Goal: Book appointment/travel/reservation

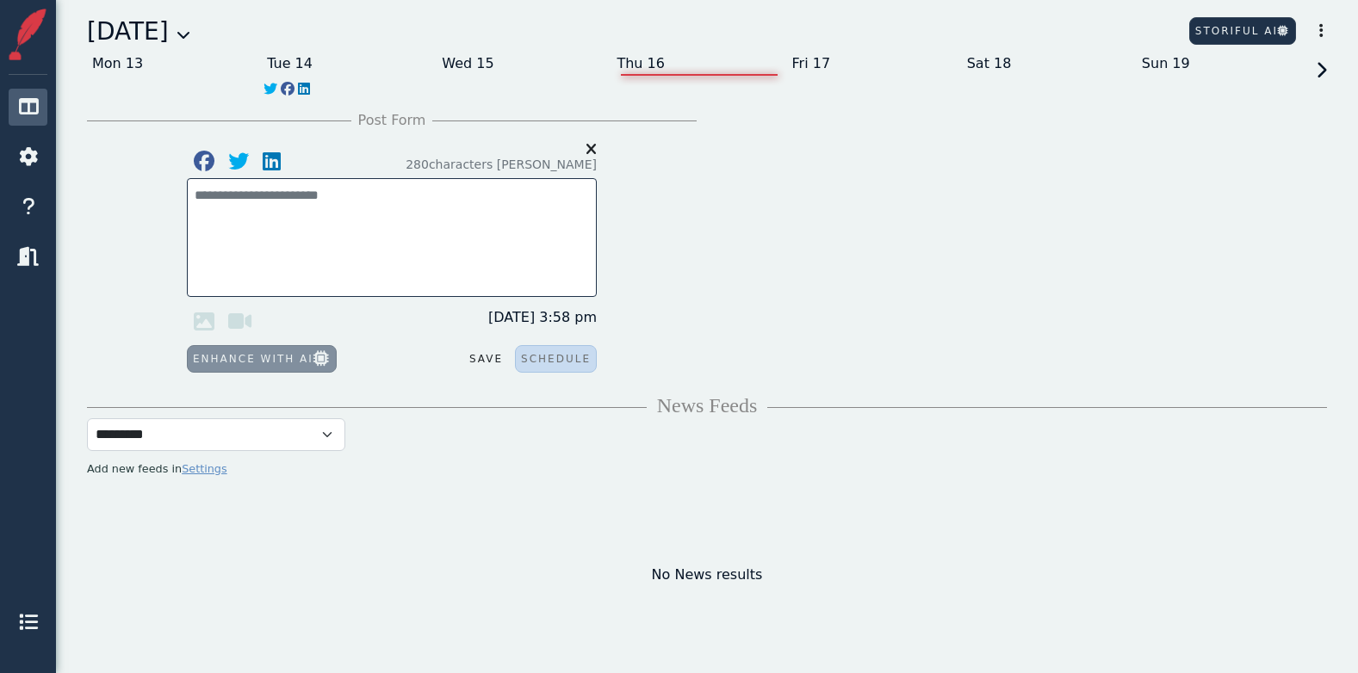
click at [190, 37] on div "[DATE]" at bounding box center [138, 32] width 103 height 36
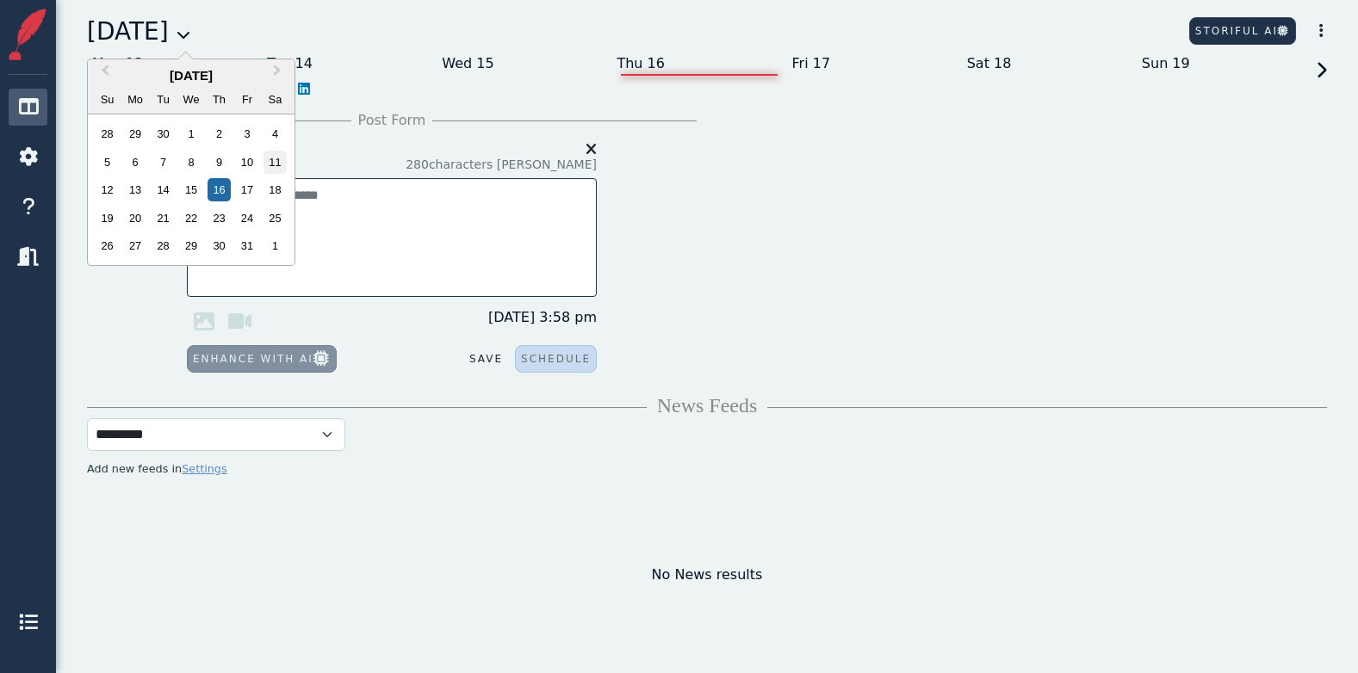
click at [278, 155] on div "11" at bounding box center [274, 162] width 23 height 23
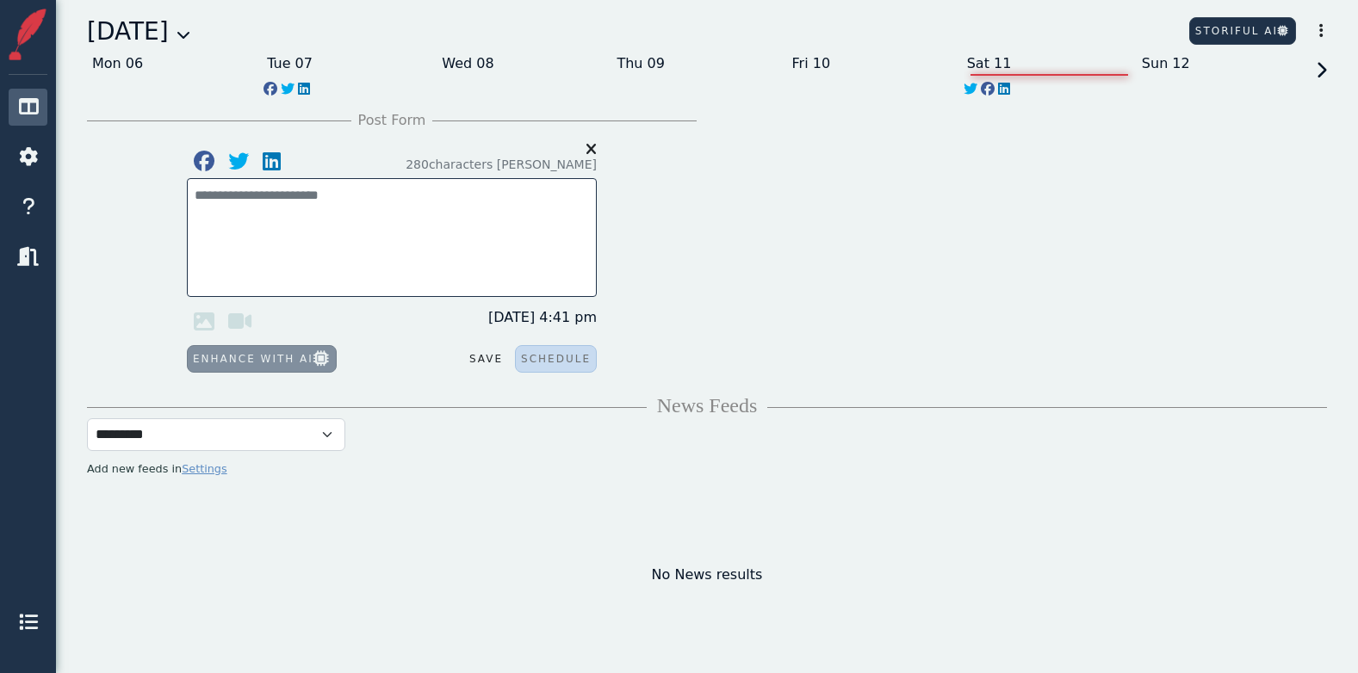
click at [1326, 66] on icon at bounding box center [1318, 86] width 15 height 48
click at [635, 62] on div "Thu 16" at bounding box center [698, 64] width 175 height 28
click at [982, 59] on div "Sat 18" at bounding box center [1049, 64] width 175 height 28
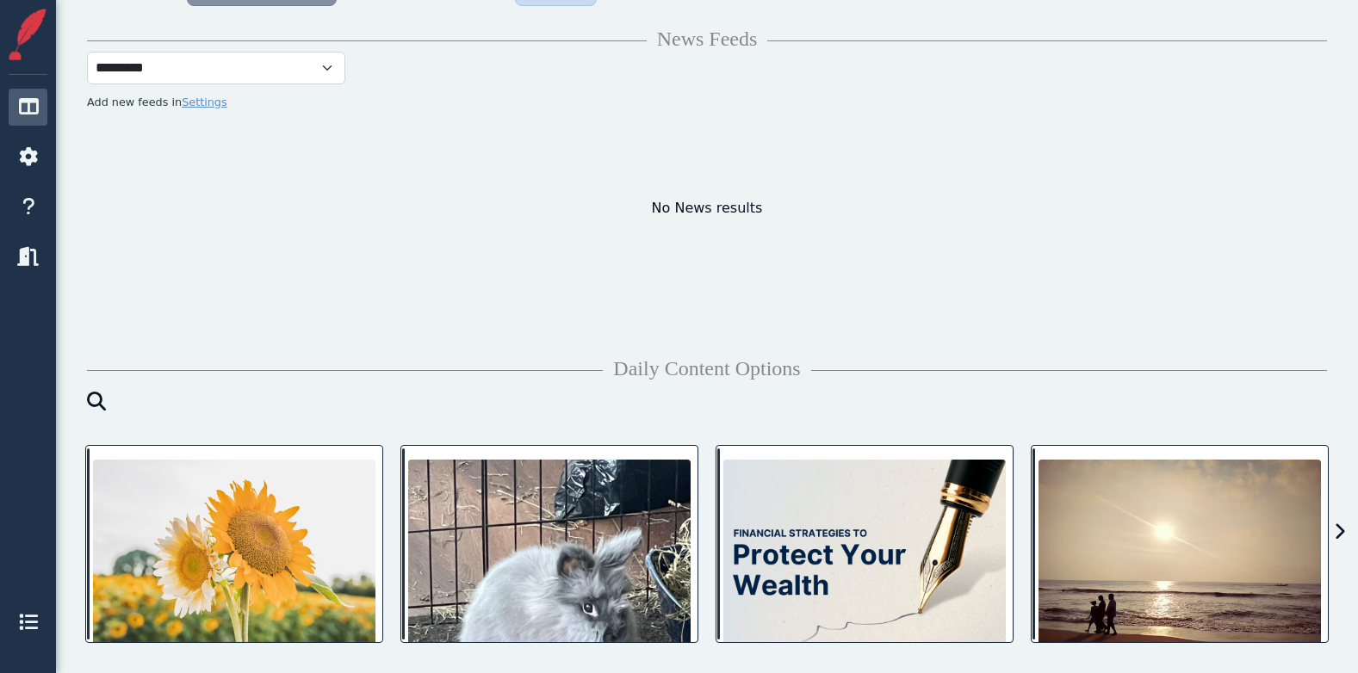
scroll to position [431, 0]
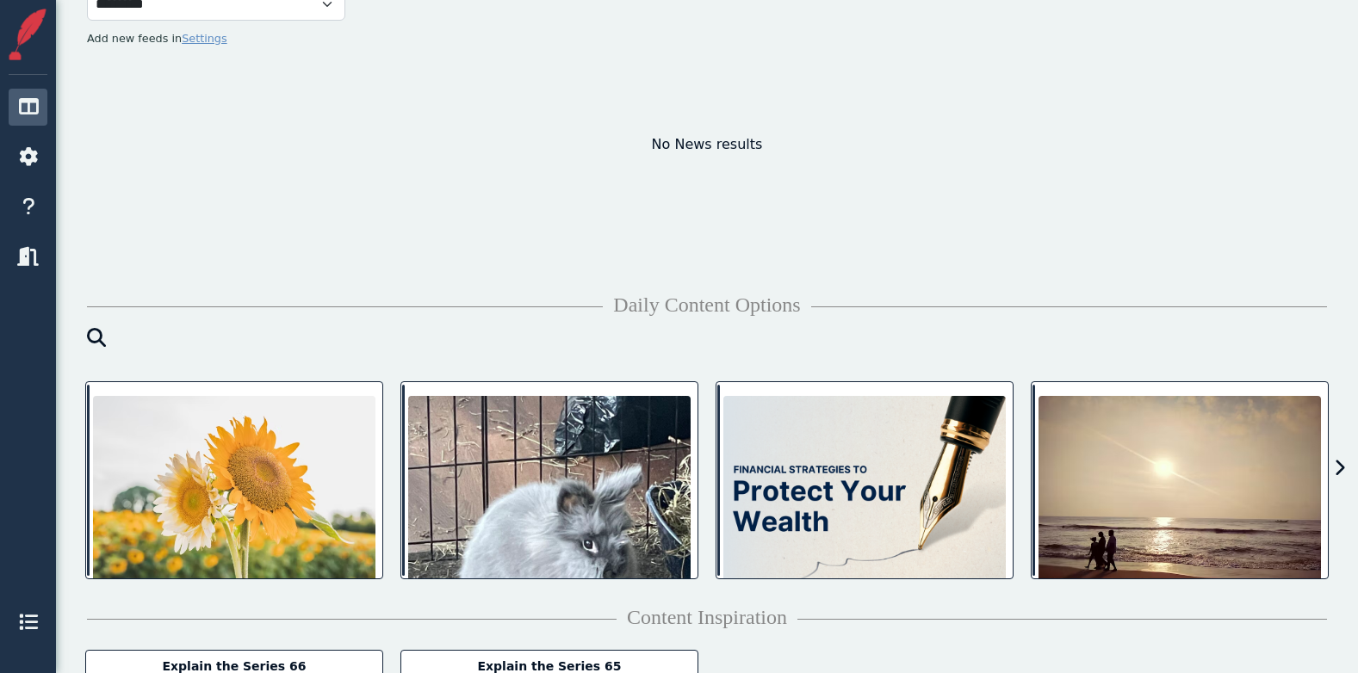
click at [1341, 468] on icon at bounding box center [1339, 468] width 11 height 17
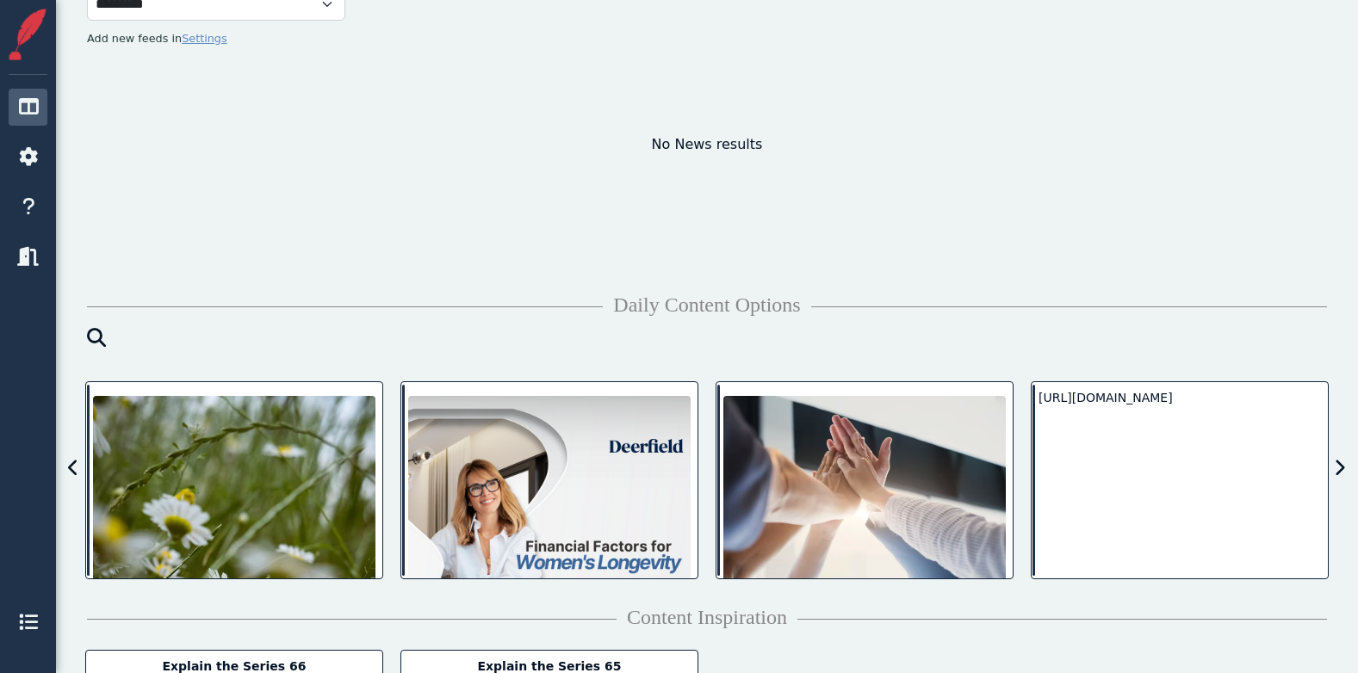
click at [1341, 469] on icon at bounding box center [1339, 468] width 11 height 17
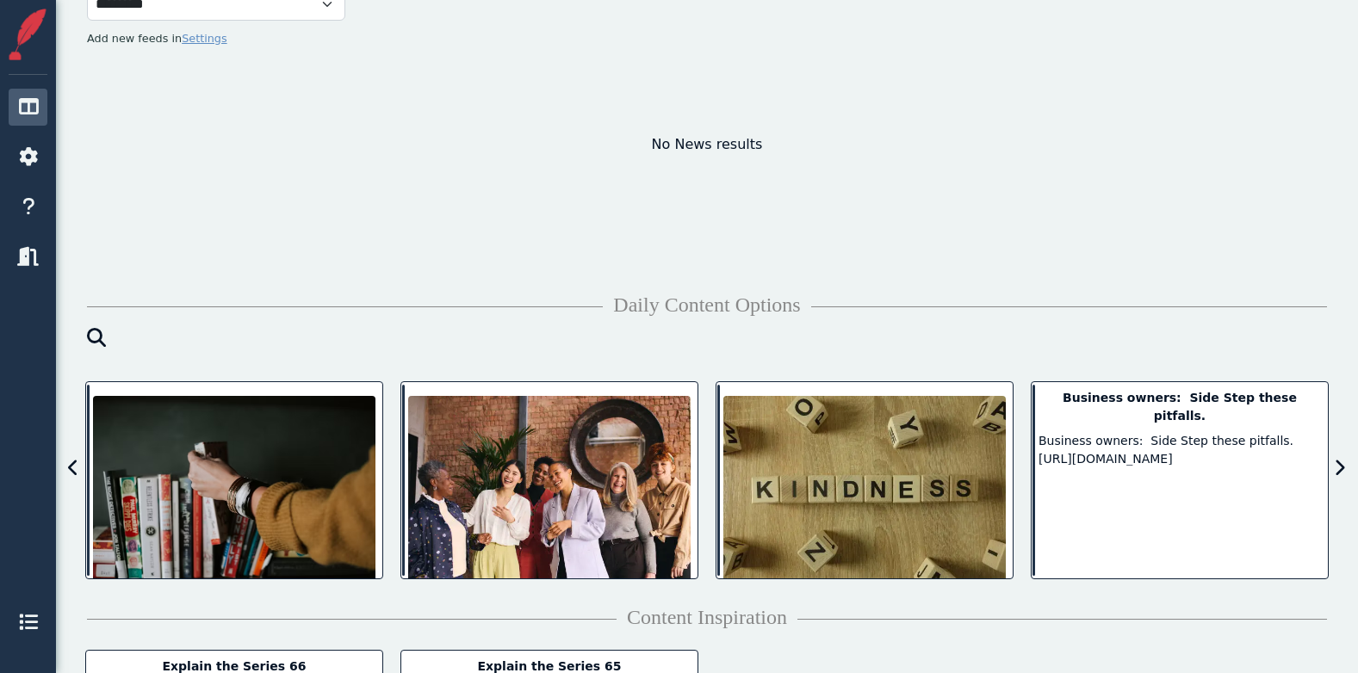
click at [1341, 469] on icon at bounding box center [1339, 468] width 11 height 17
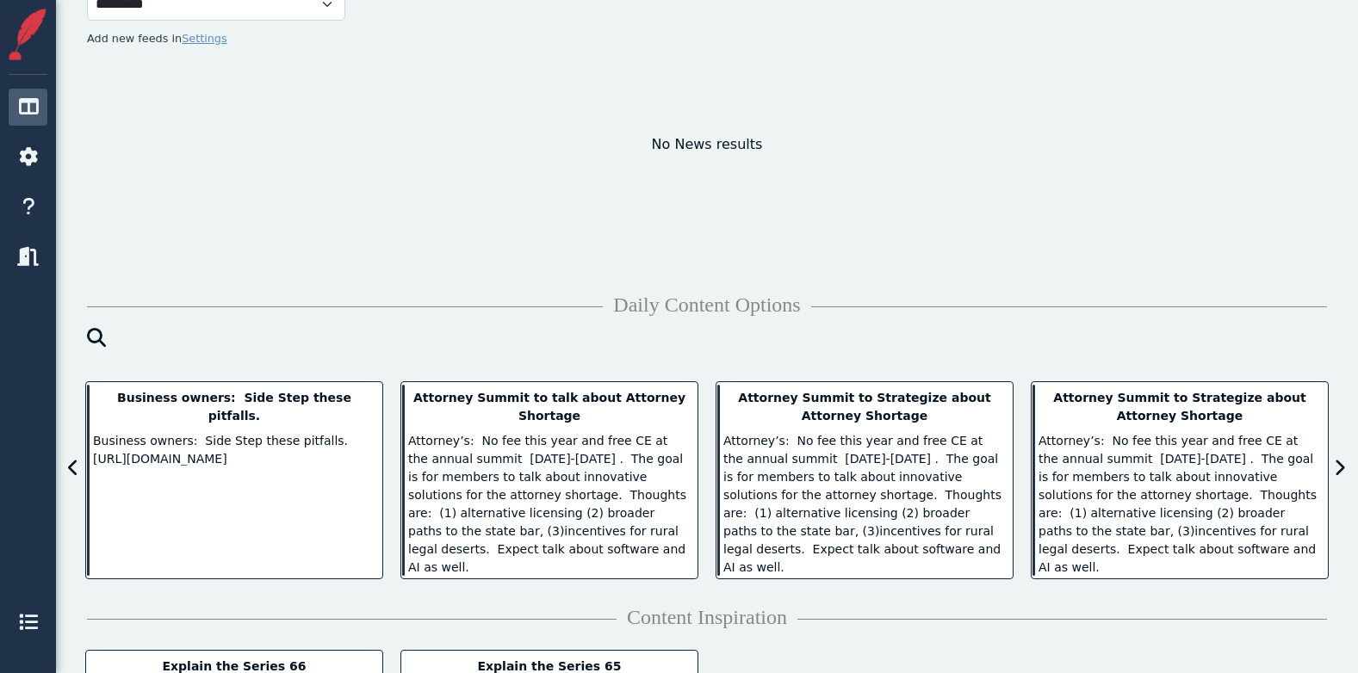
click at [1341, 469] on icon at bounding box center [1339, 468] width 11 height 17
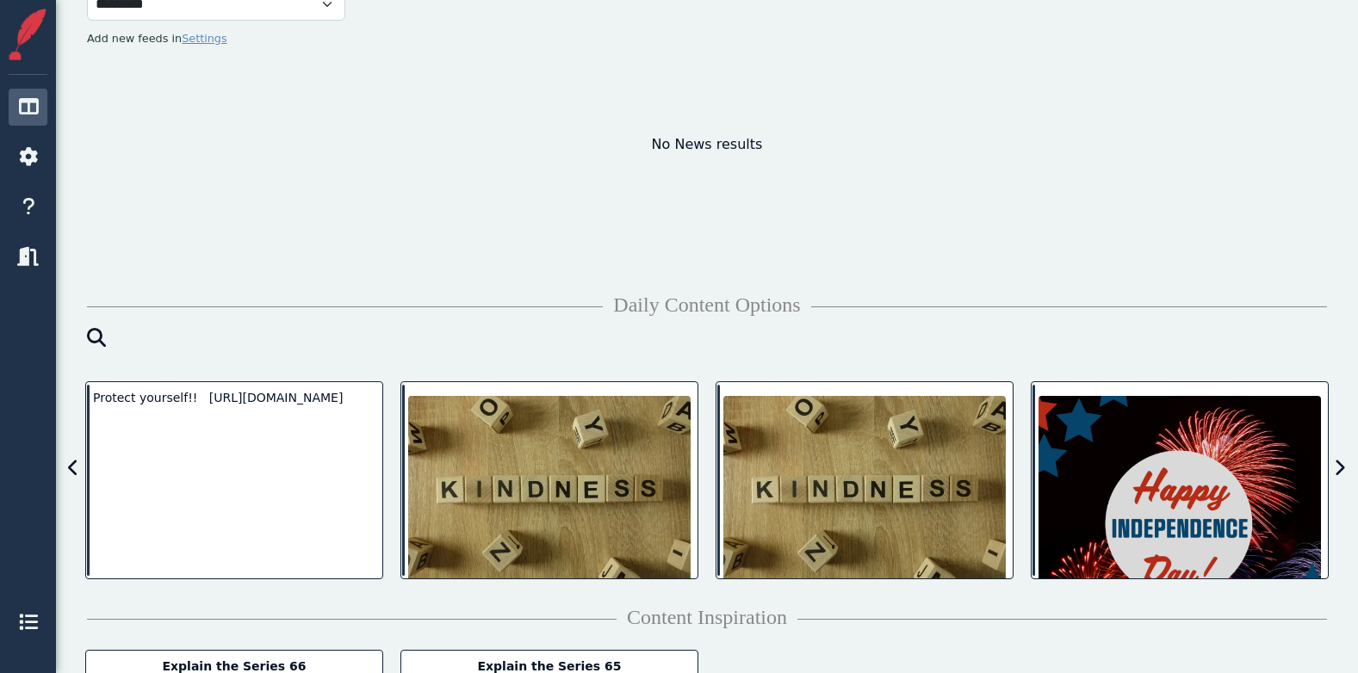
click at [1341, 469] on icon at bounding box center [1339, 468] width 11 height 17
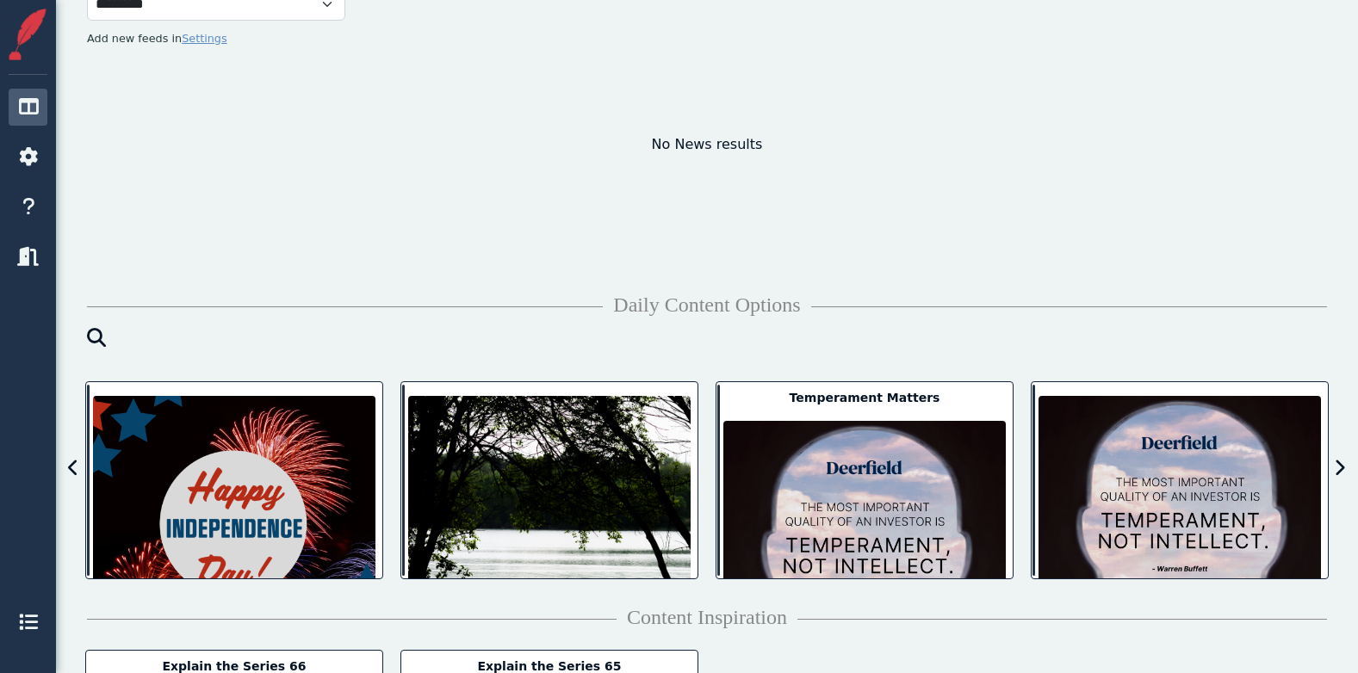
click at [1341, 469] on icon at bounding box center [1339, 468] width 11 height 17
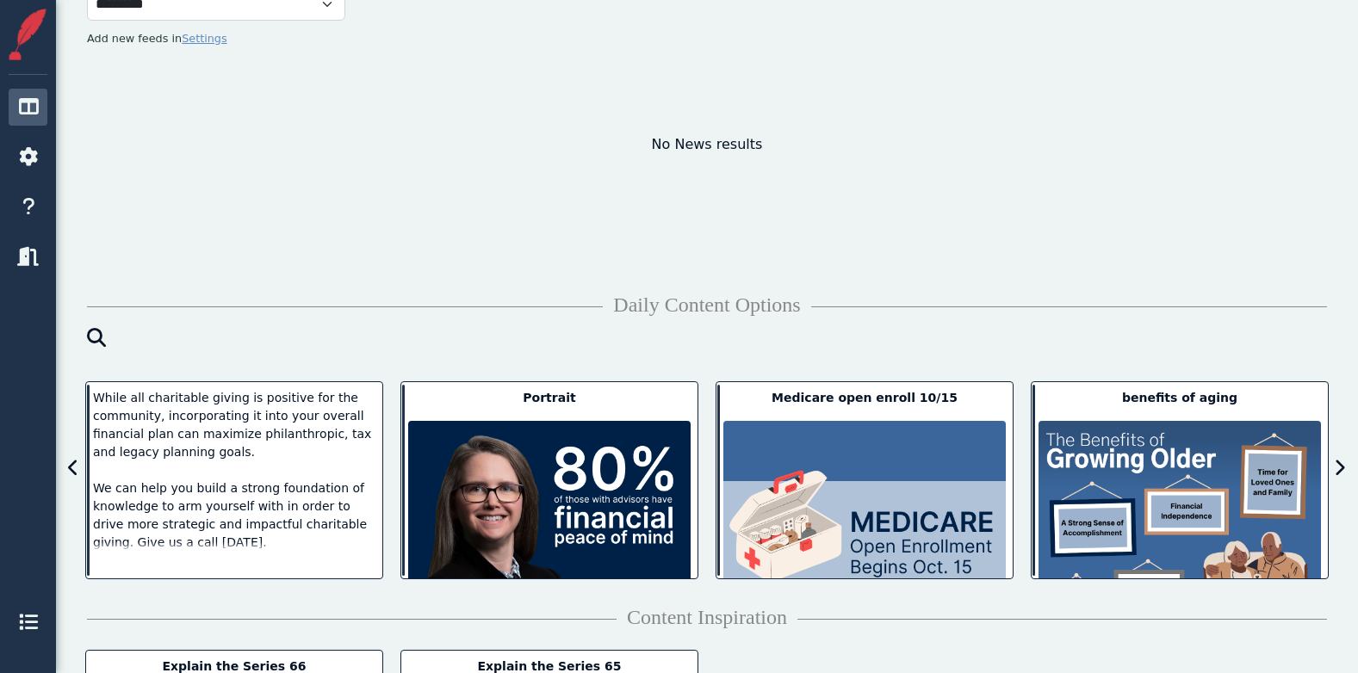
click at [1341, 469] on icon at bounding box center [1339, 468] width 11 height 17
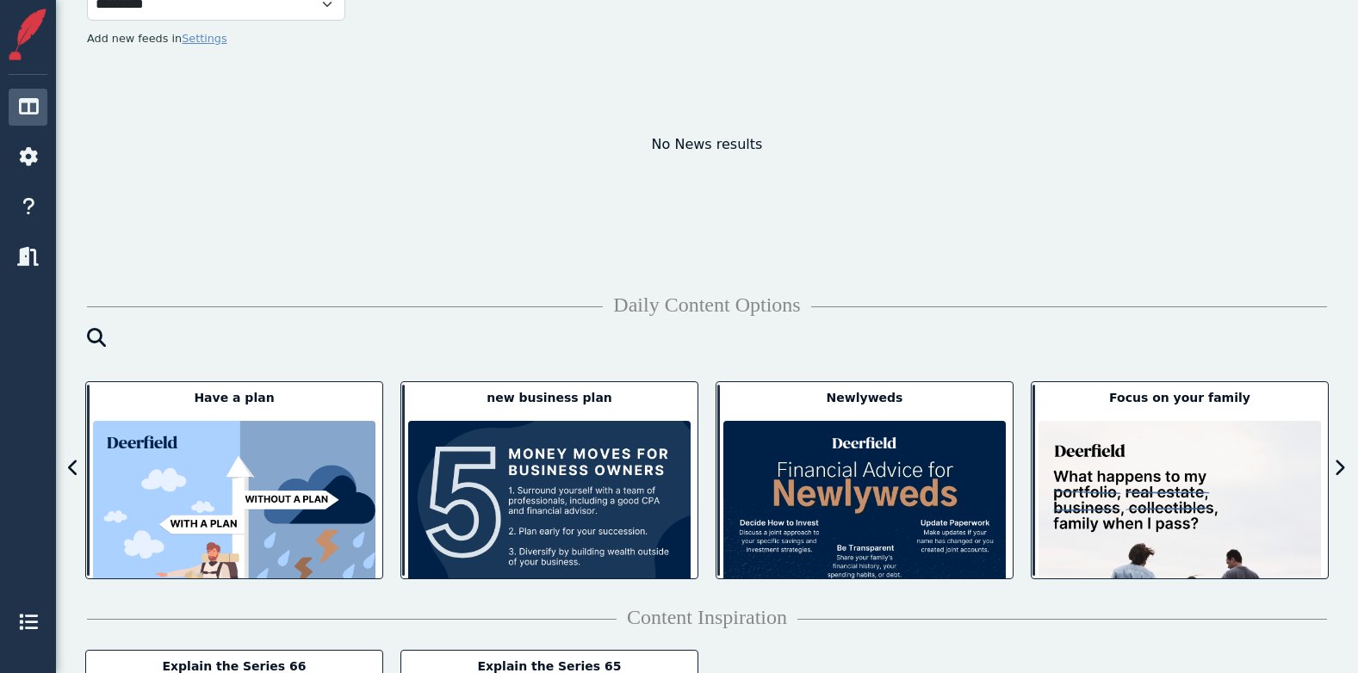
click at [1341, 469] on icon at bounding box center [1339, 468] width 11 height 17
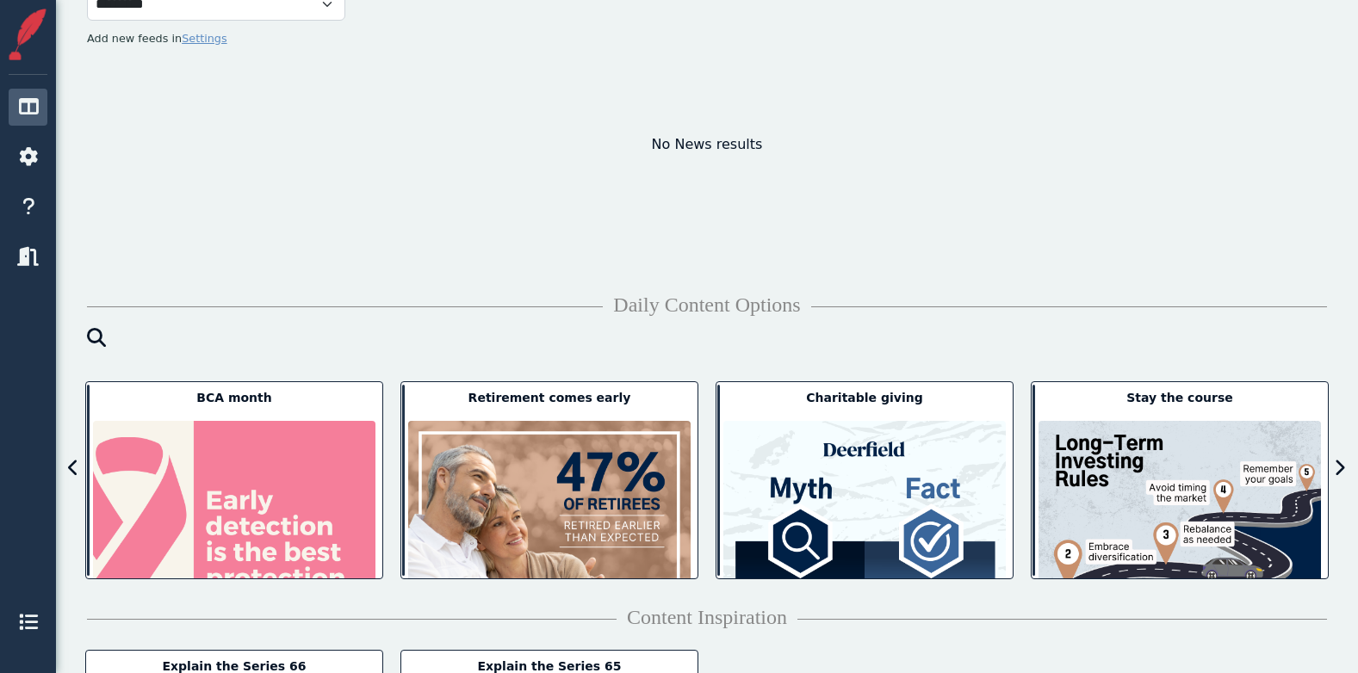
click at [1341, 469] on icon at bounding box center [1339, 468] width 11 height 17
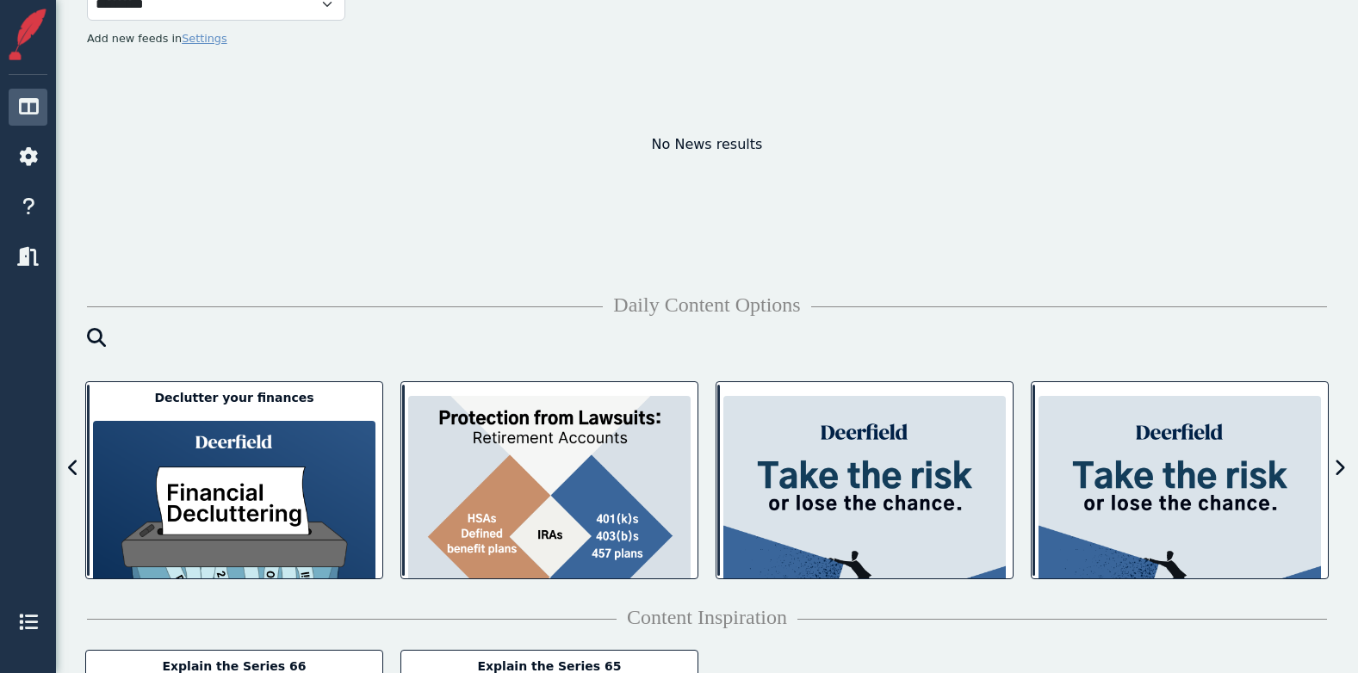
click at [1341, 469] on icon at bounding box center [1339, 468] width 11 height 17
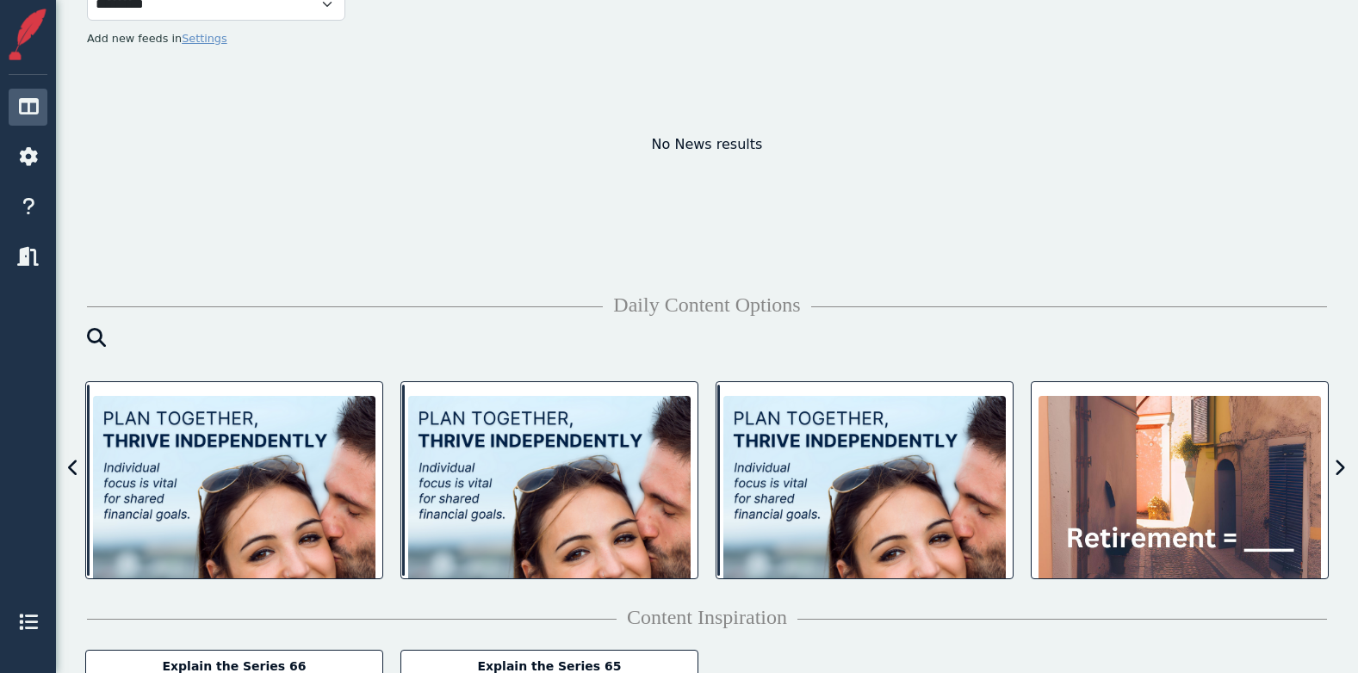
click at [1341, 469] on icon at bounding box center [1339, 468] width 11 height 17
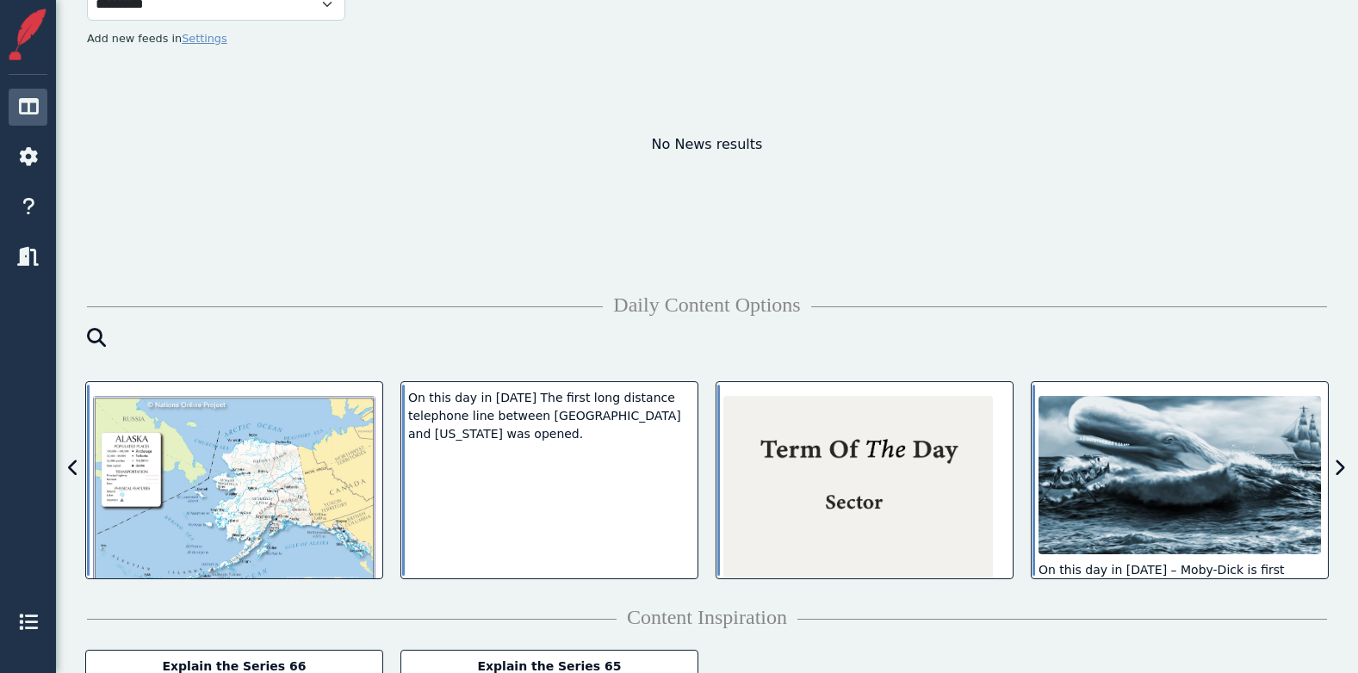
click at [1341, 469] on icon at bounding box center [1339, 468] width 11 height 17
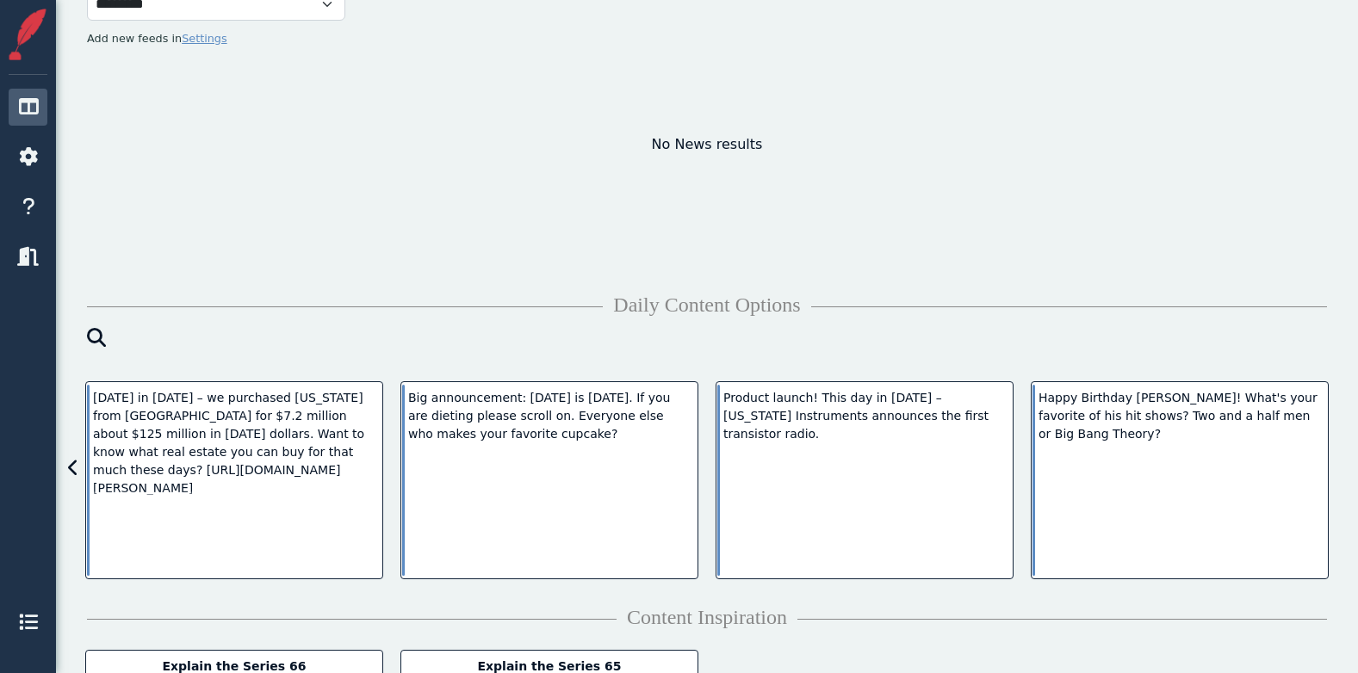
click at [1341, 469] on div "**********" at bounding box center [707, 218] width 1302 height 1298
click at [68, 465] on icon at bounding box center [73, 468] width 11 height 17
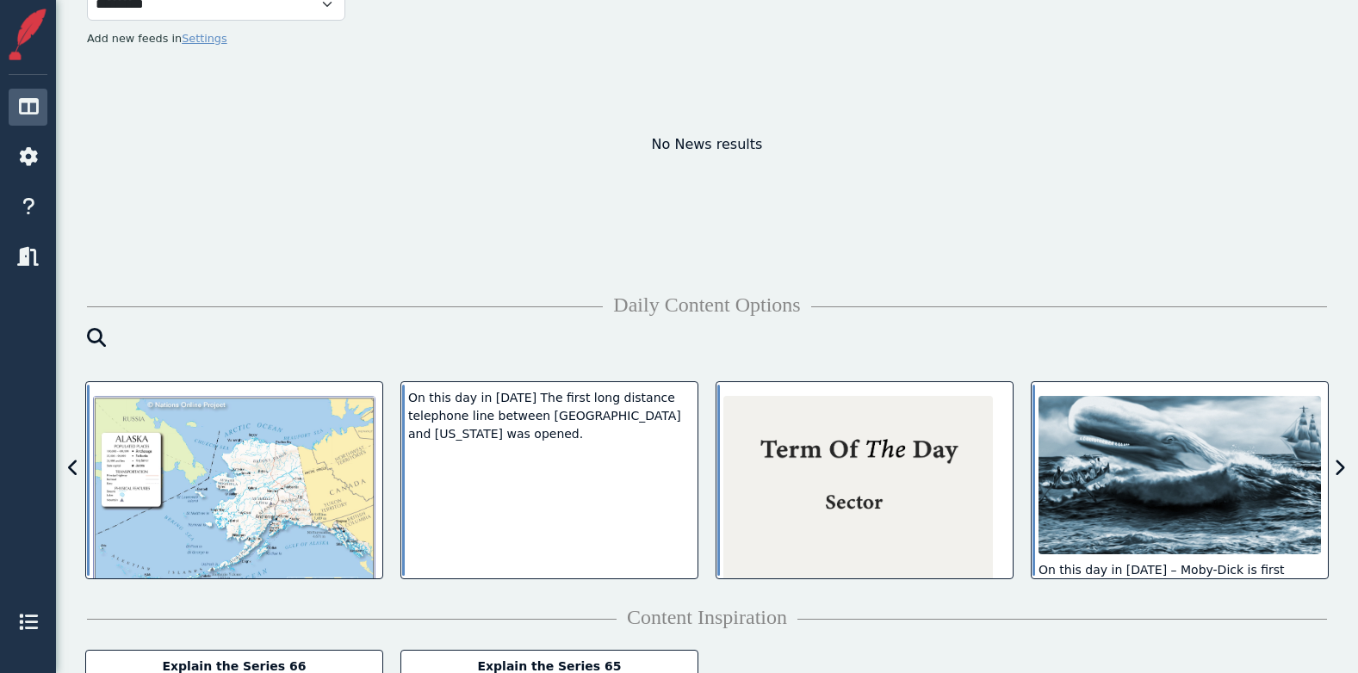
click at [68, 466] on icon at bounding box center [73, 468] width 11 height 17
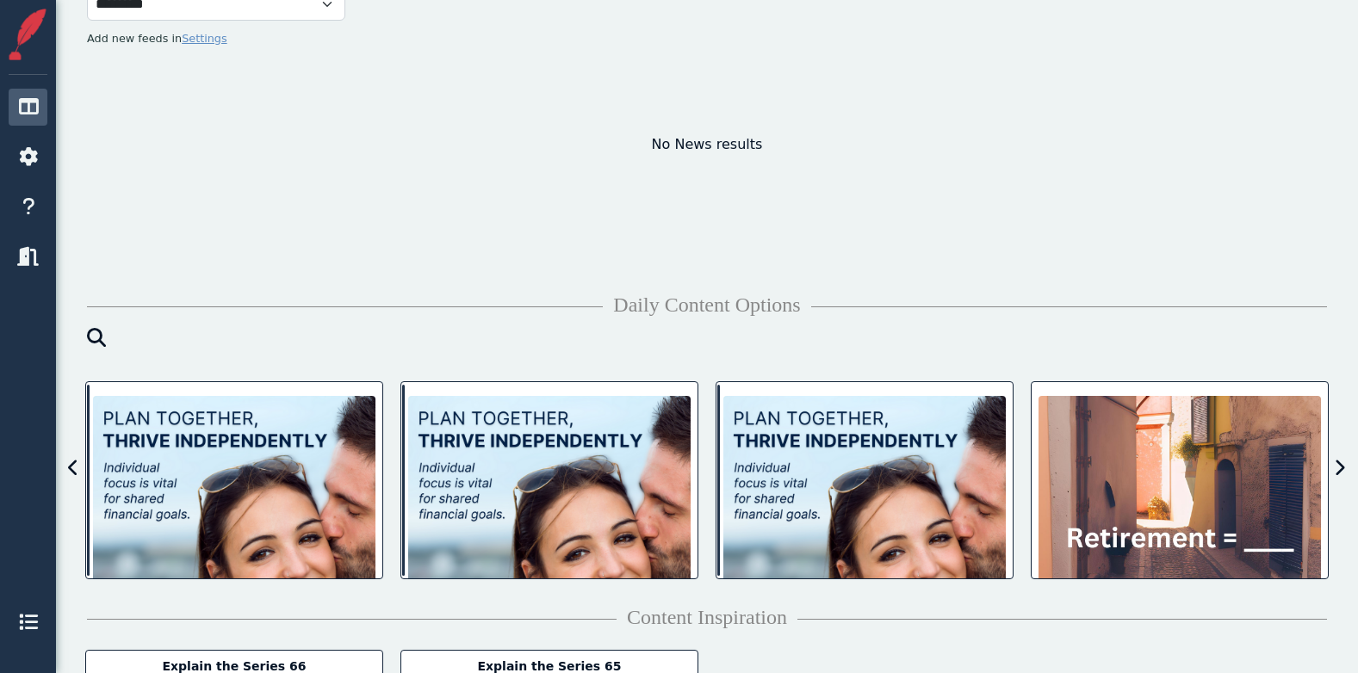
click at [68, 466] on icon at bounding box center [73, 468] width 11 height 17
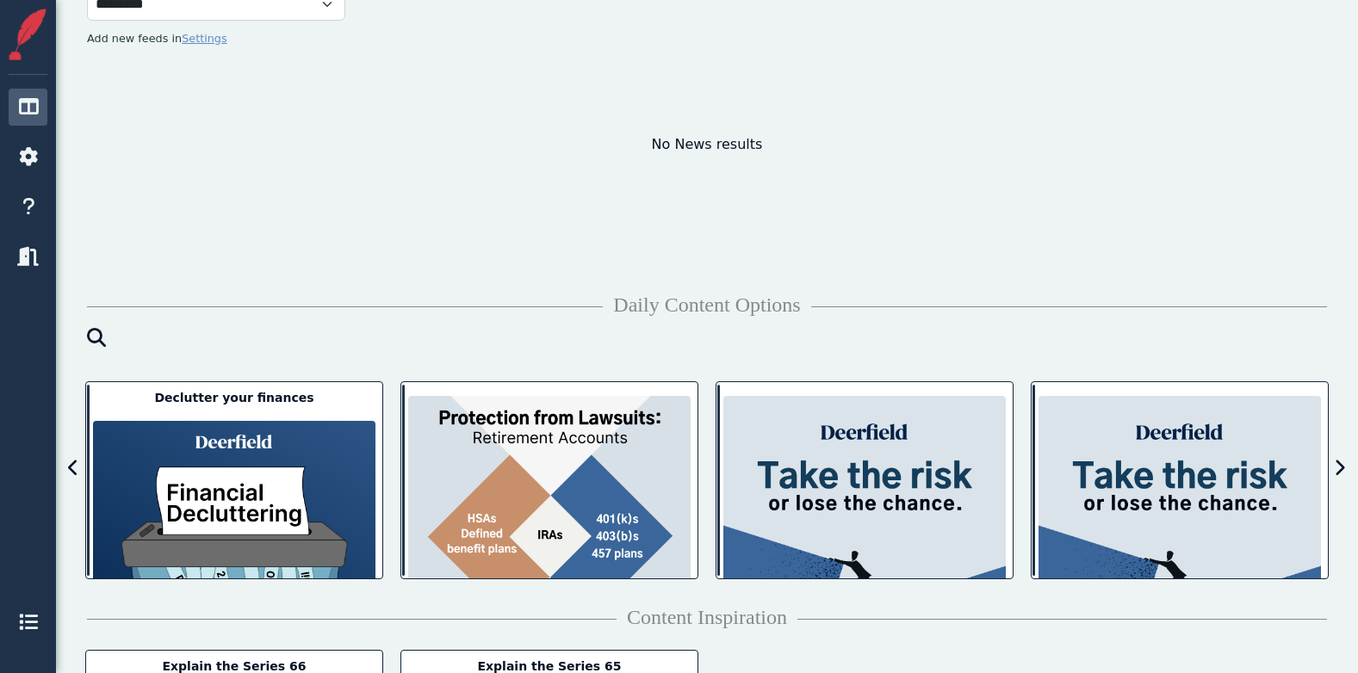
click at [68, 466] on icon at bounding box center [73, 468] width 11 height 17
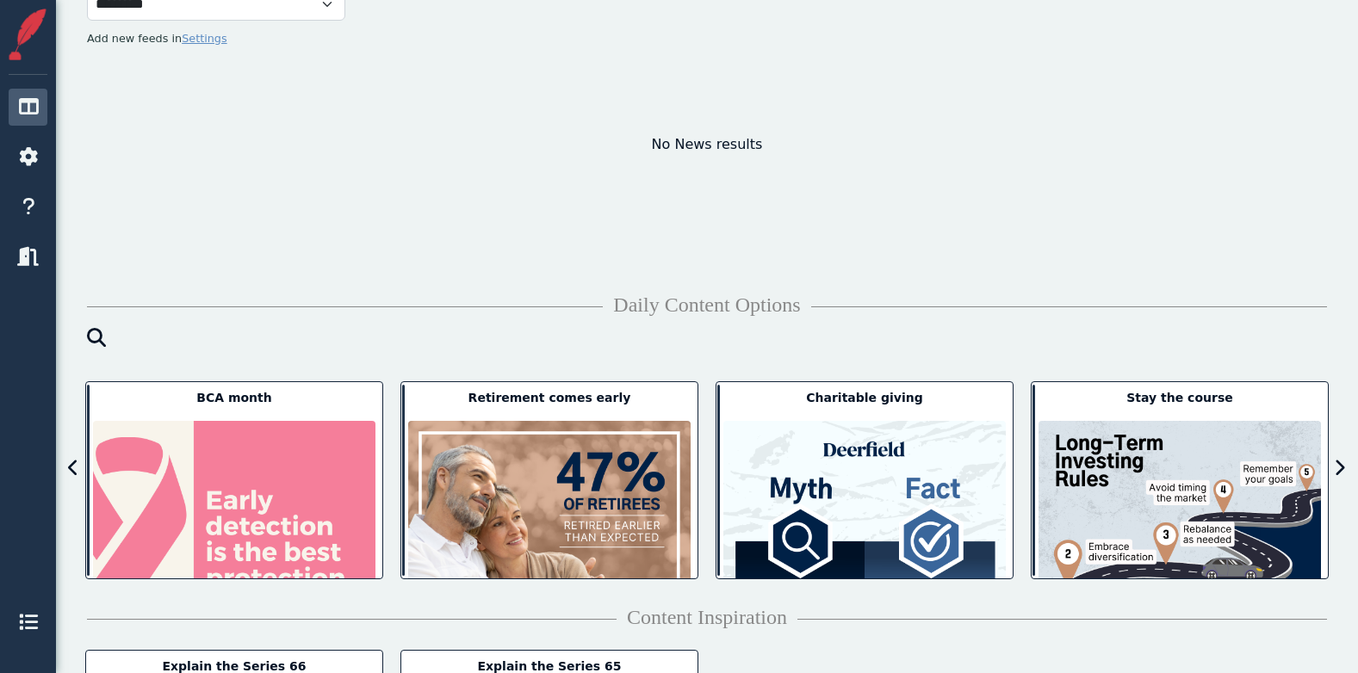
click at [68, 466] on icon at bounding box center [73, 468] width 11 height 17
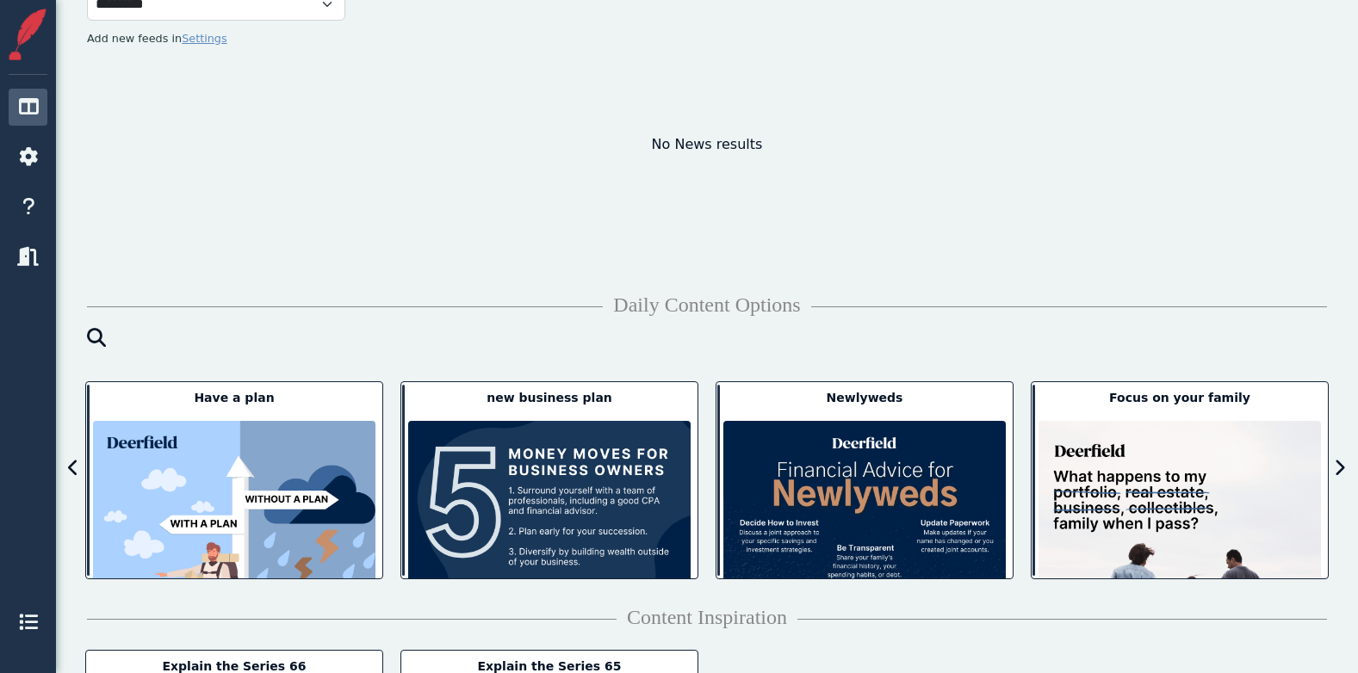
scroll to position [0, 0]
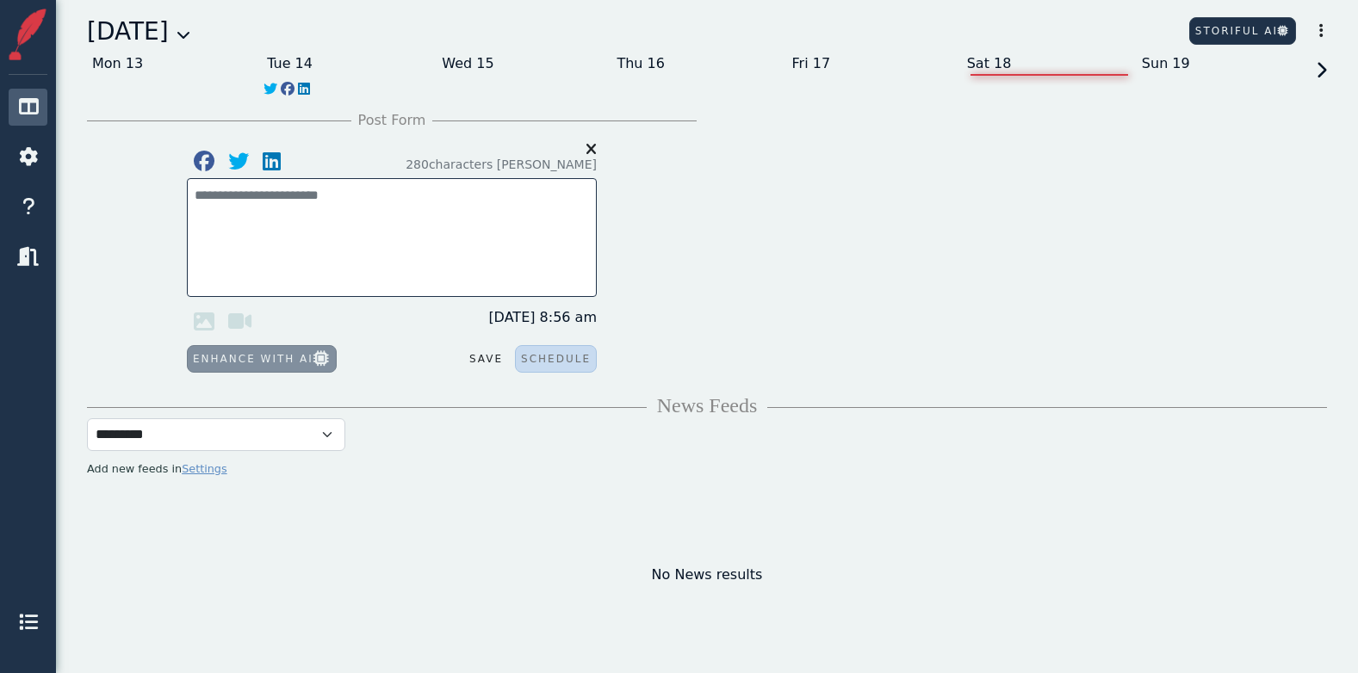
click at [338, 194] on textarea at bounding box center [392, 205] width 394 height 39
paste textarea "**********"
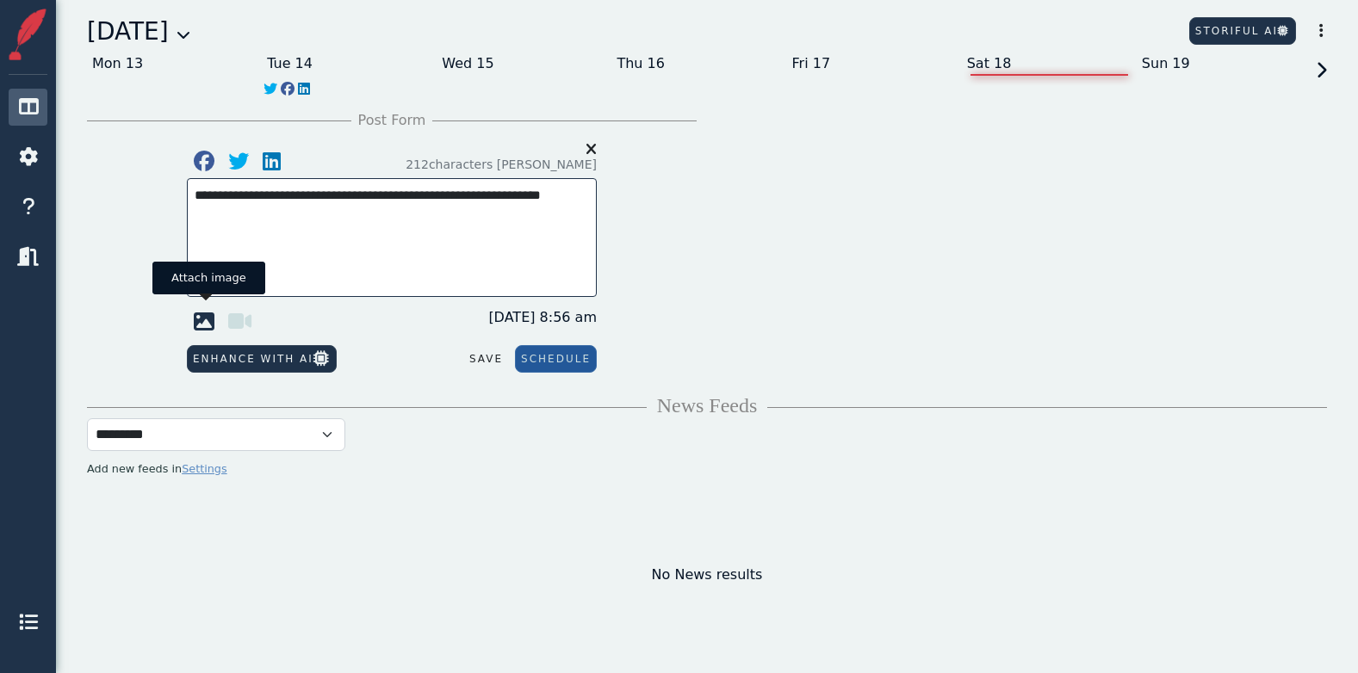
click at [208, 314] on icon at bounding box center [204, 321] width 34 height 34
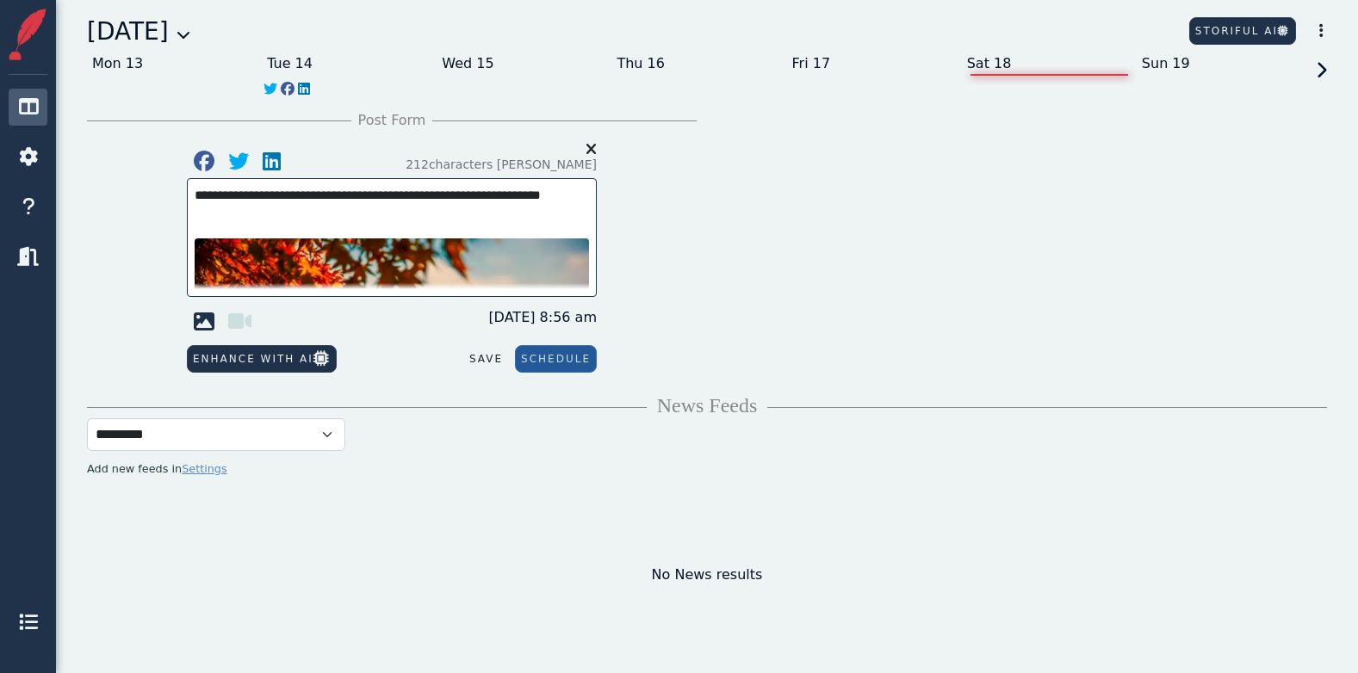
click at [258, 215] on textarea "**********" at bounding box center [392, 209] width 394 height 46
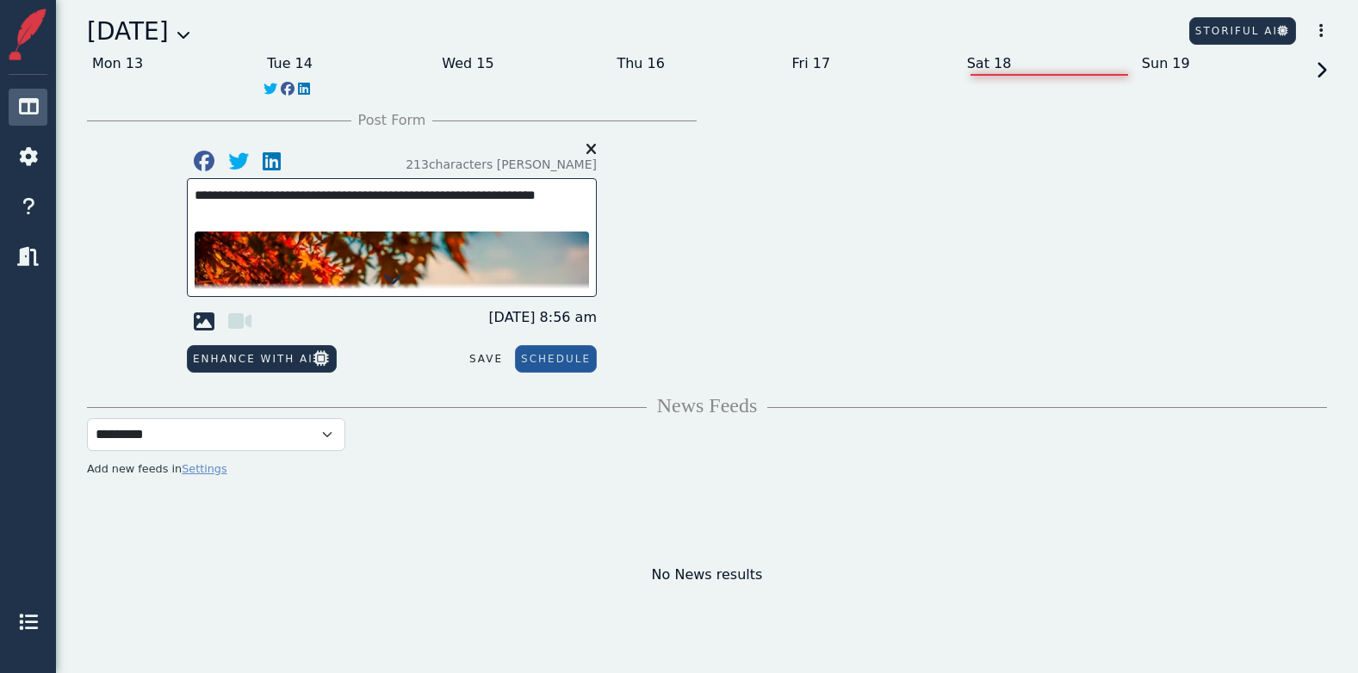
click at [208, 221] on textarea "**********" at bounding box center [392, 205] width 394 height 39
click at [195, 213] on textarea "**********" at bounding box center [392, 205] width 394 height 39
click at [566, 195] on textarea "**********" at bounding box center [392, 205] width 394 height 39
type textarea "**********"
click at [198, 234] on img at bounding box center [392, 363] width 394 height 263
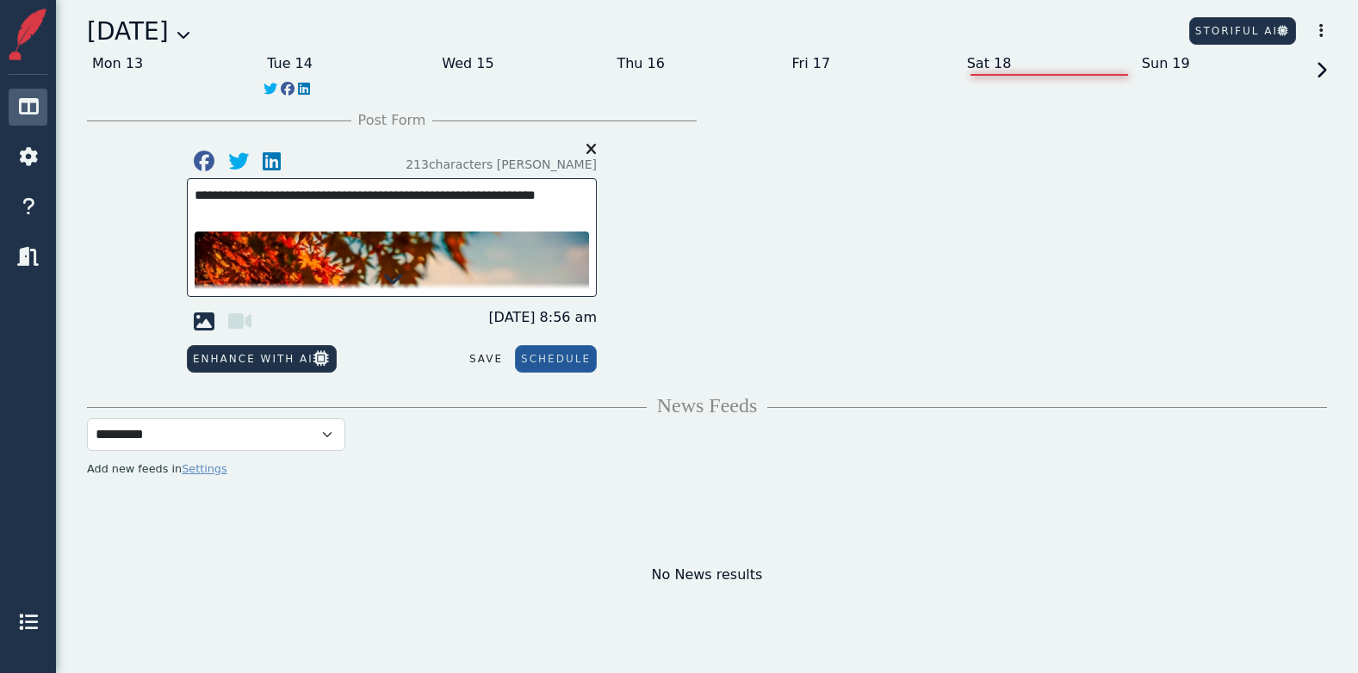
click at [205, 214] on textarea "**********" at bounding box center [392, 205] width 394 height 39
click at [554, 356] on button "Schedule" at bounding box center [556, 359] width 82 height 28
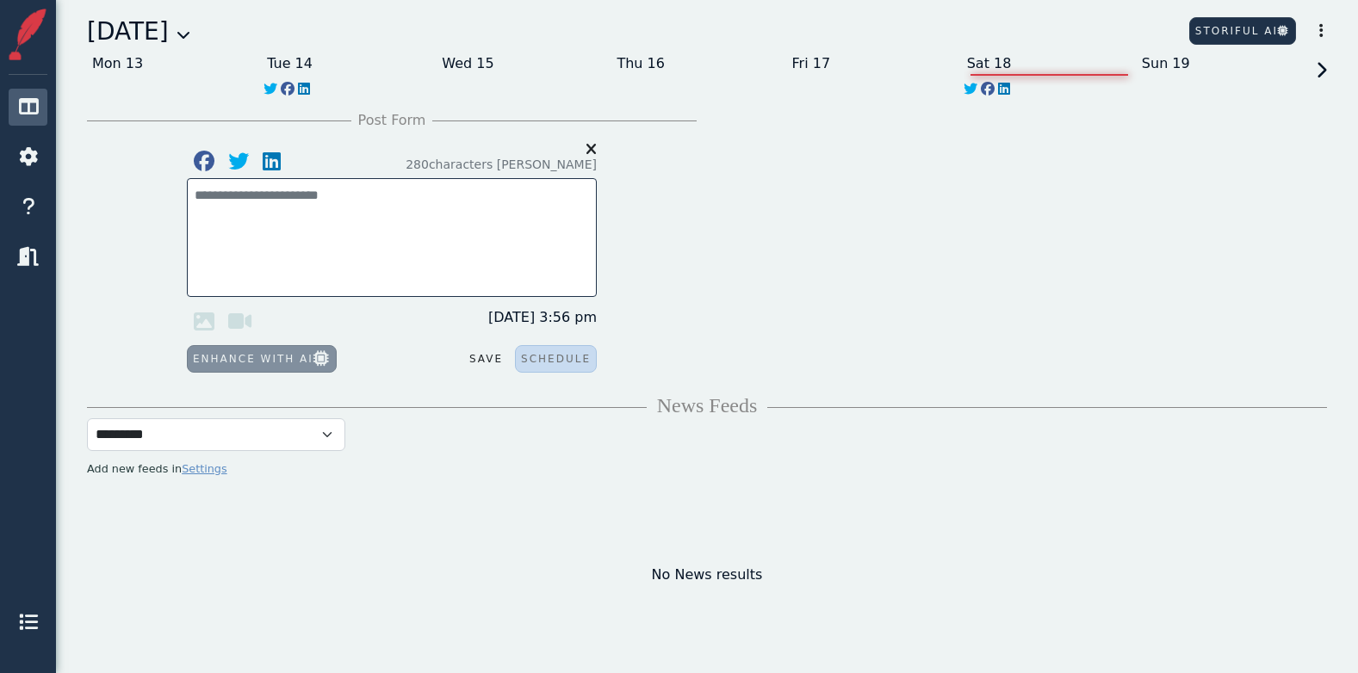
click at [1325, 71] on icon at bounding box center [1318, 86] width 15 height 48
click at [288, 65] on div "Tue 21" at bounding box center [349, 64] width 175 height 28
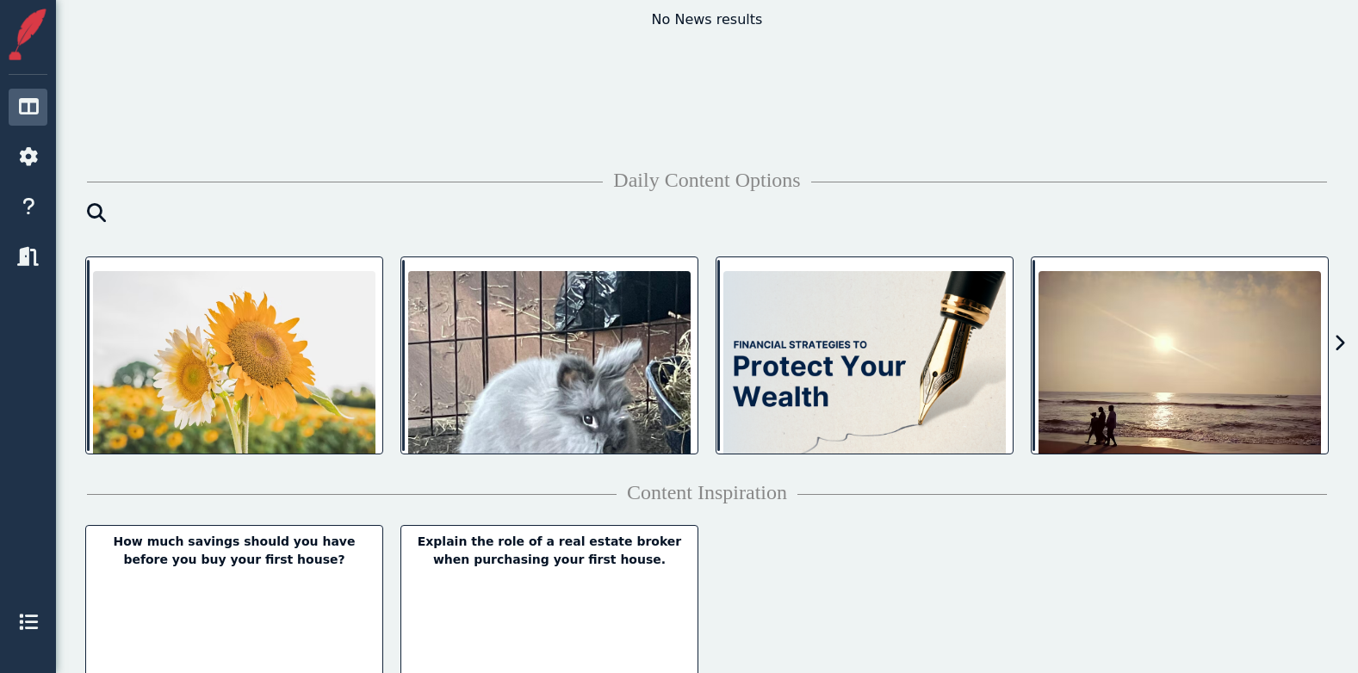
scroll to position [557, 0]
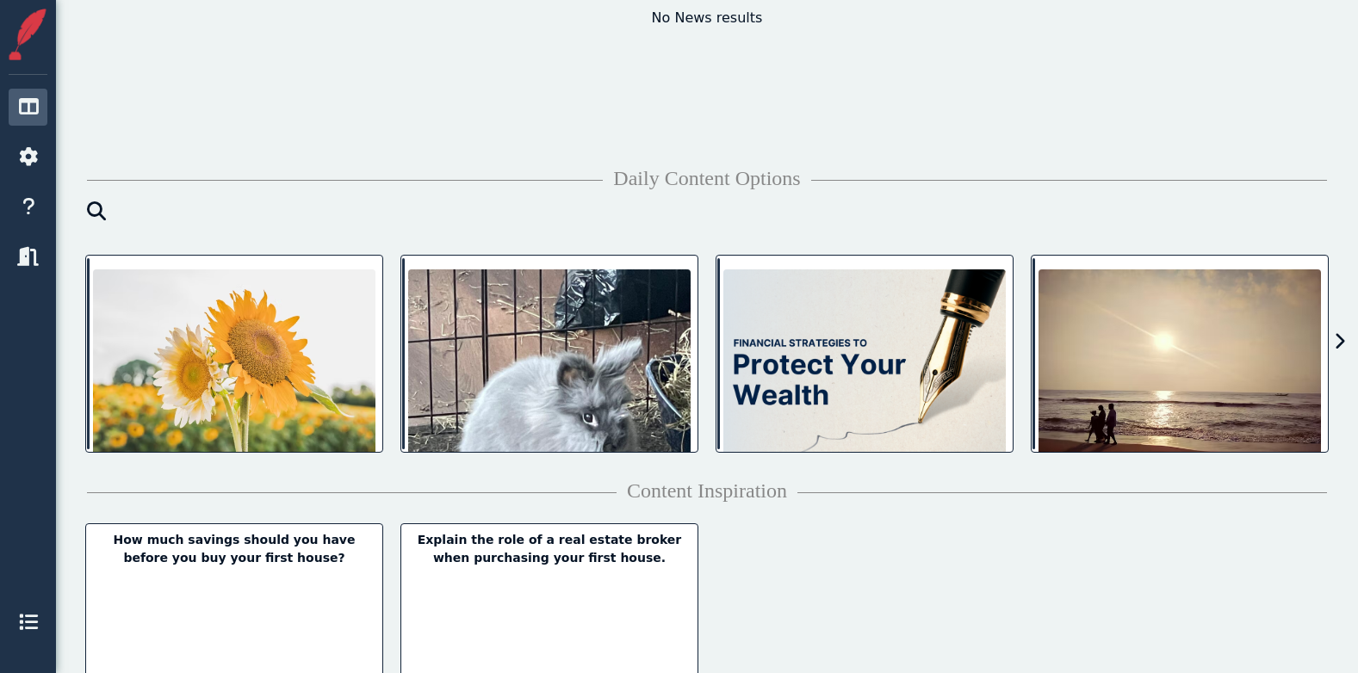
click at [1336, 342] on icon at bounding box center [1339, 341] width 11 height 17
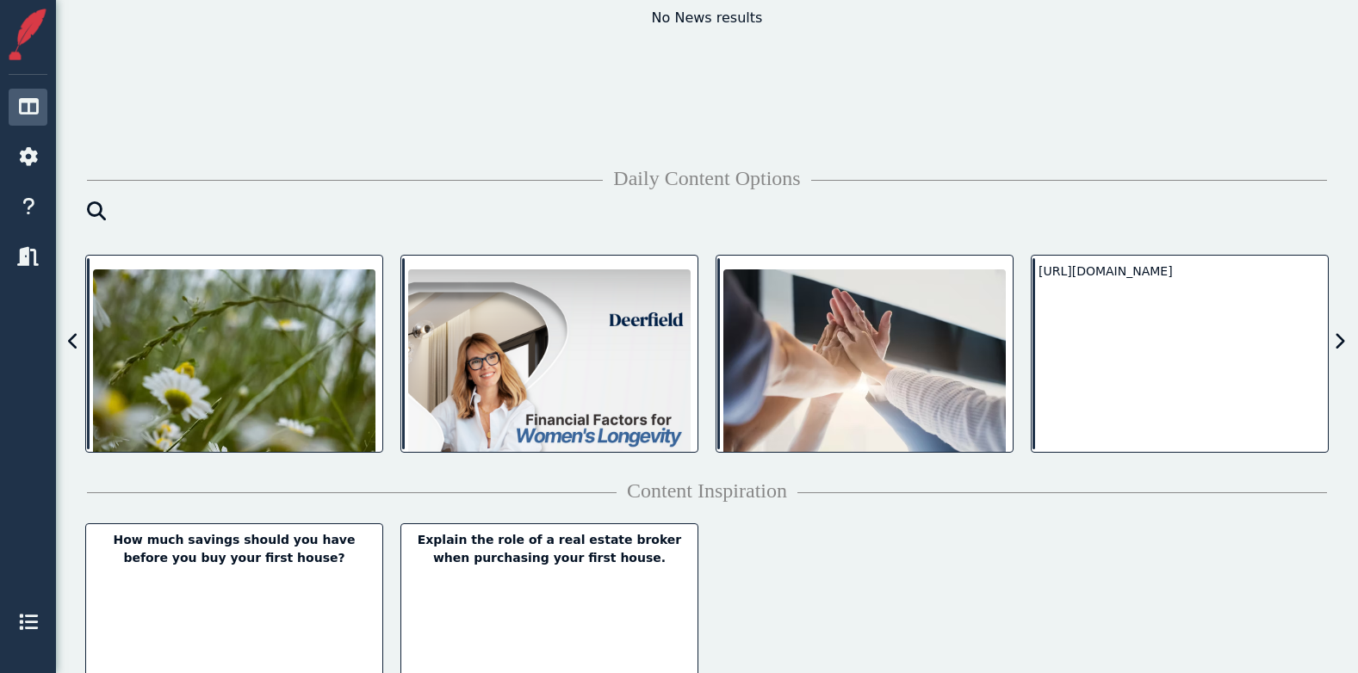
click at [1336, 342] on icon at bounding box center [1339, 341] width 11 height 17
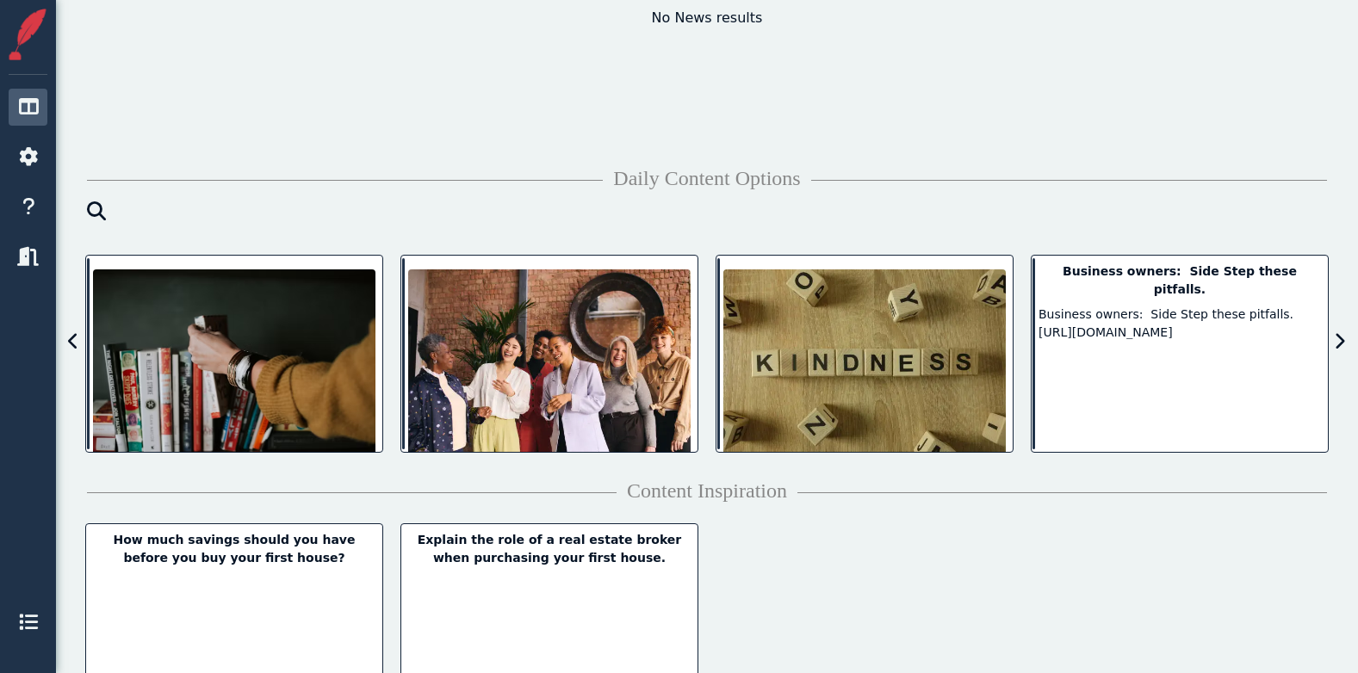
click at [1336, 342] on icon at bounding box center [1339, 341] width 11 height 17
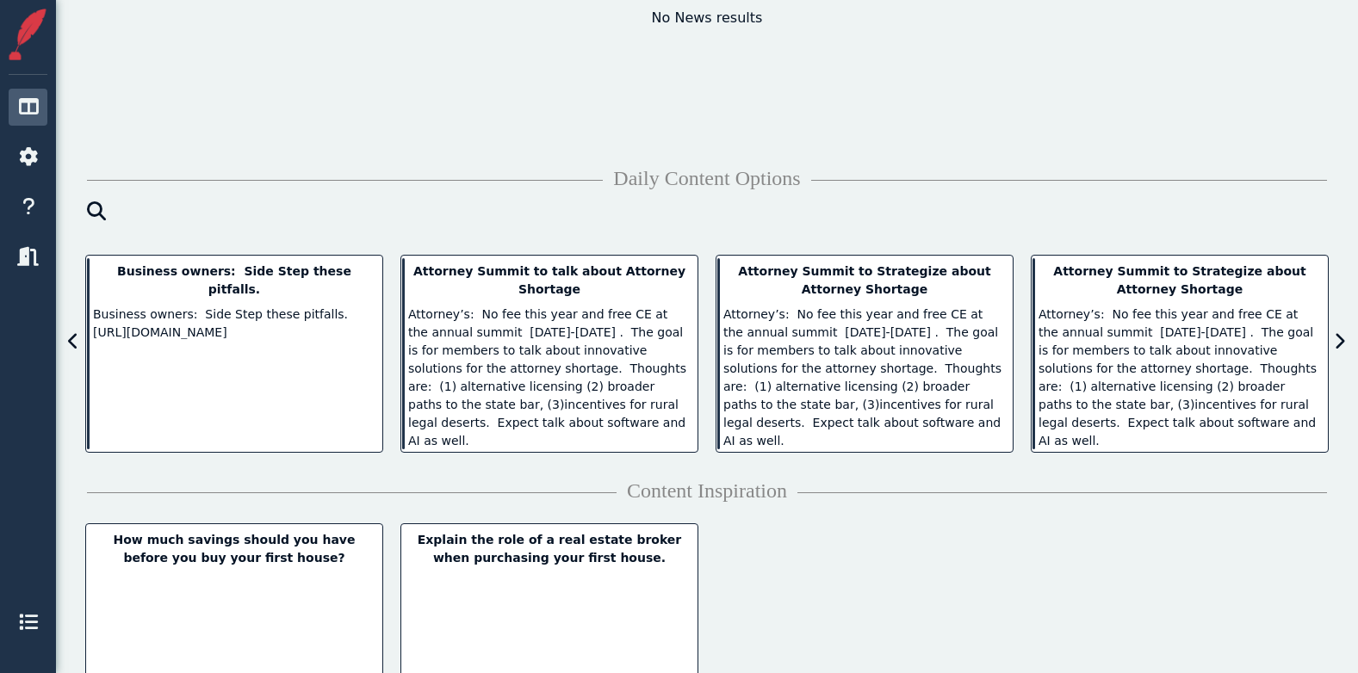
click at [1336, 342] on icon at bounding box center [1339, 341] width 11 height 17
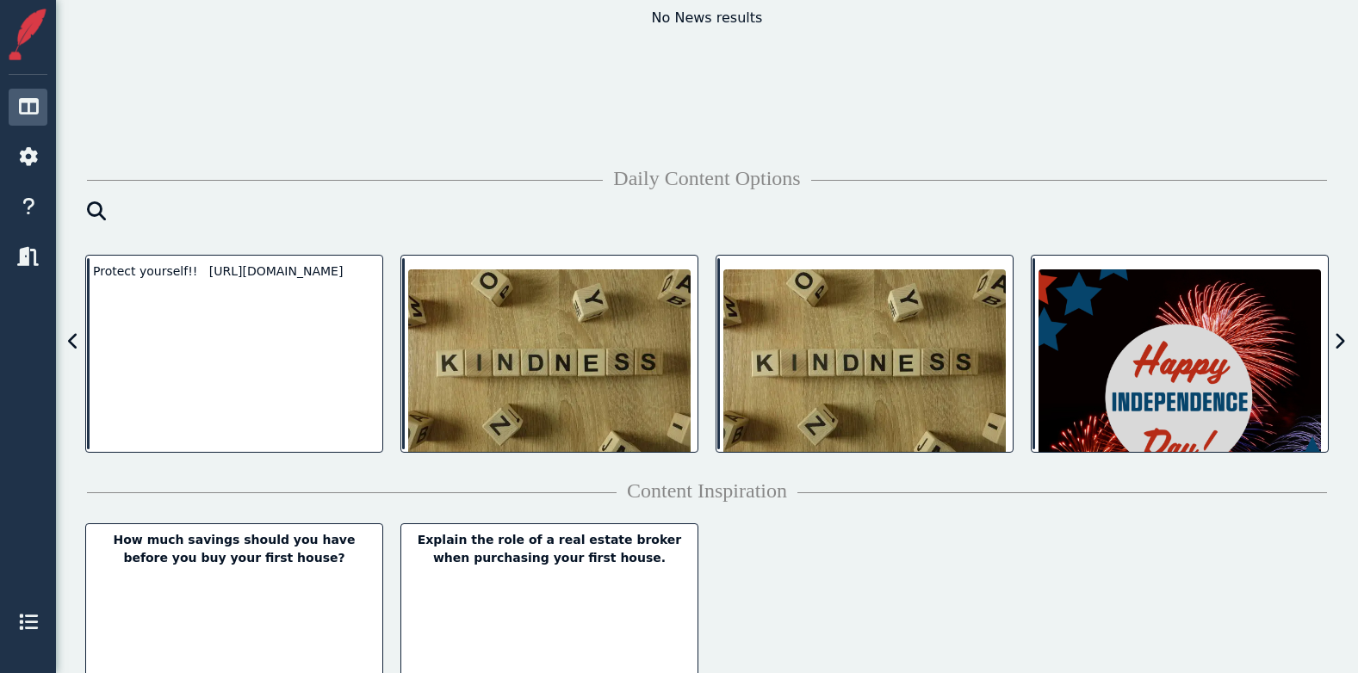
click at [1336, 342] on icon at bounding box center [1339, 341] width 11 height 17
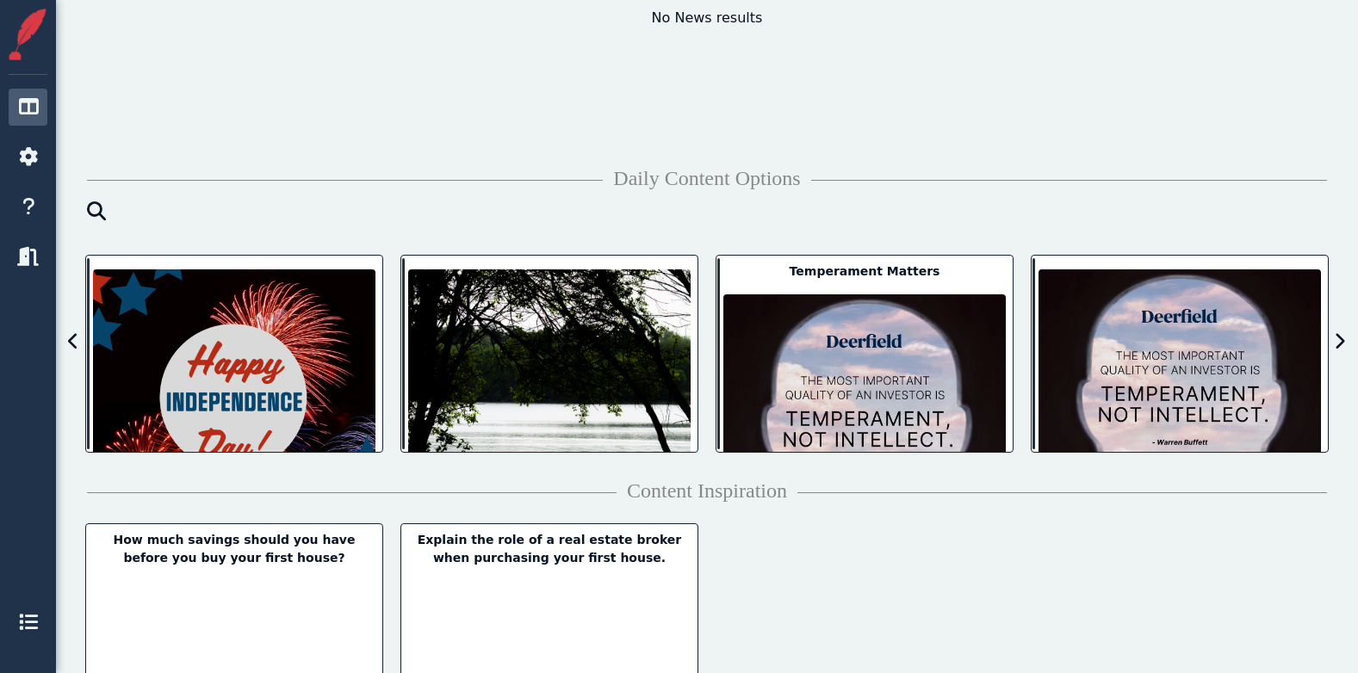
click at [1336, 342] on icon at bounding box center [1339, 341] width 11 height 17
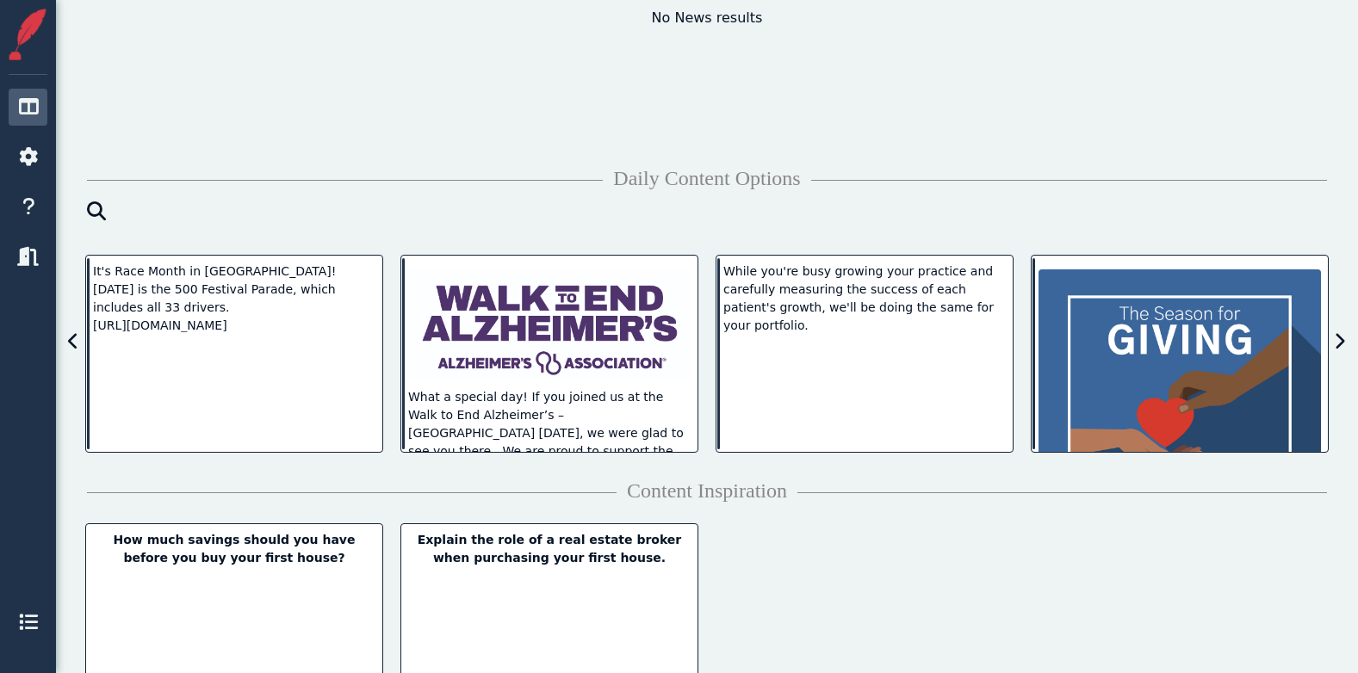
click at [1336, 342] on icon at bounding box center [1339, 341] width 11 height 17
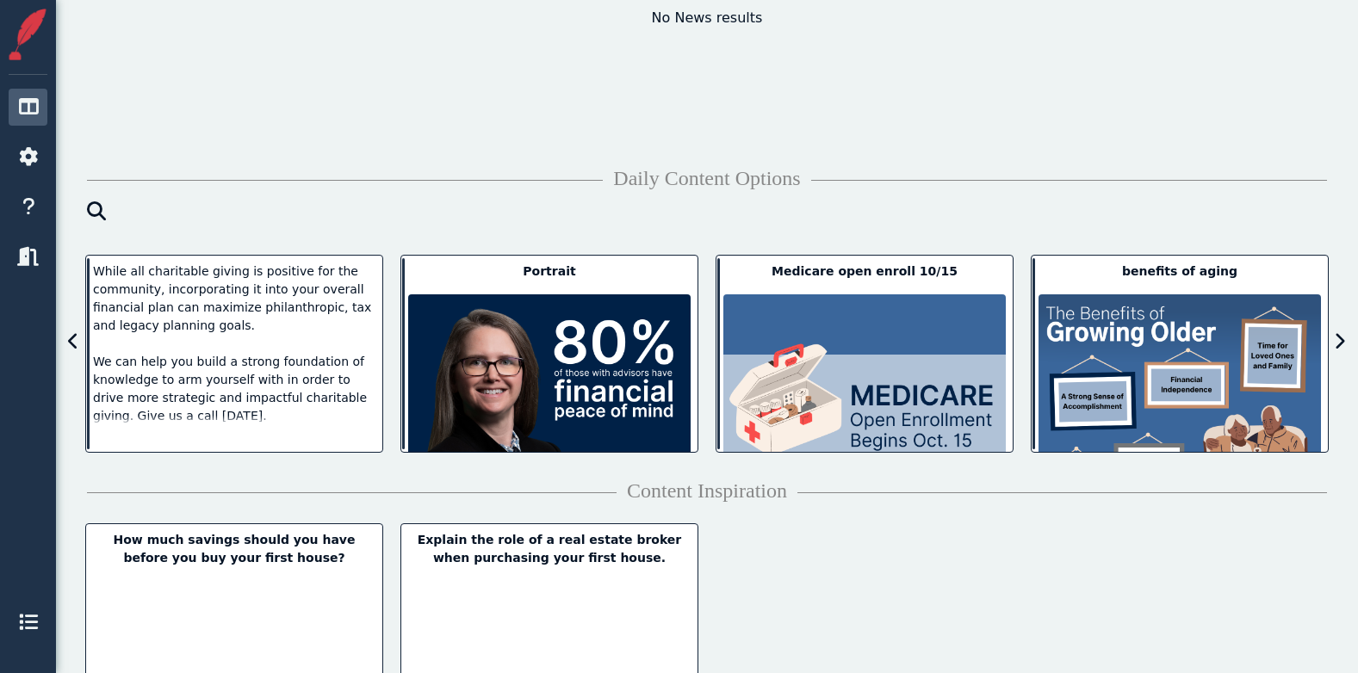
click at [1336, 342] on icon at bounding box center [1339, 341] width 11 height 17
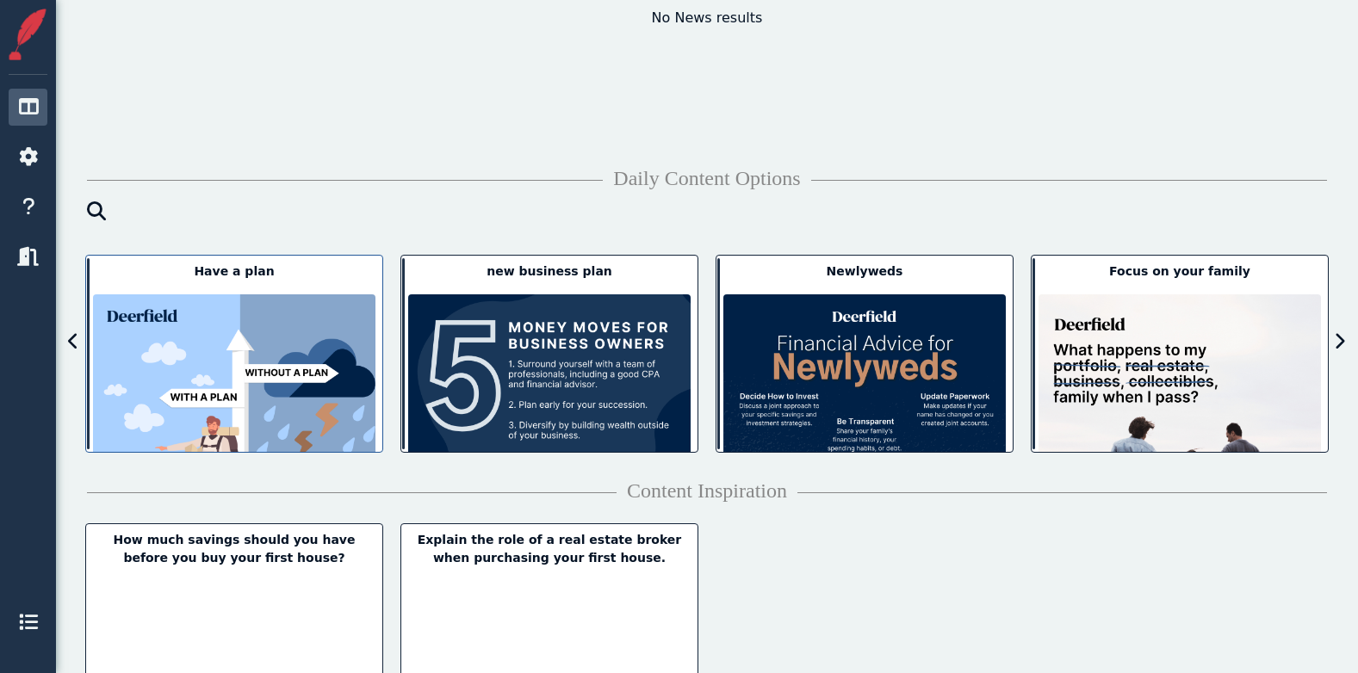
click at [230, 263] on div "Have a plan" at bounding box center [234, 272] width 282 height 18
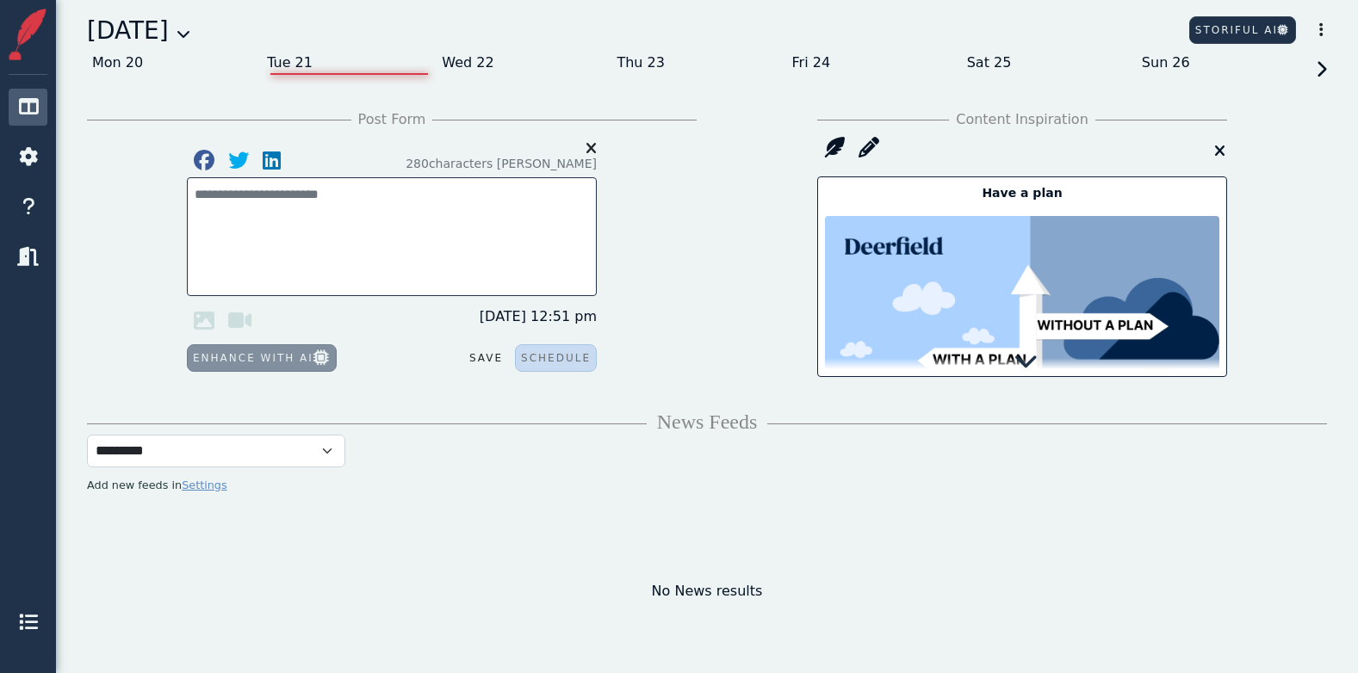
scroll to position [0, 0]
click at [834, 145] on icon at bounding box center [834, 148] width 34 height 34
type textarea "**********"
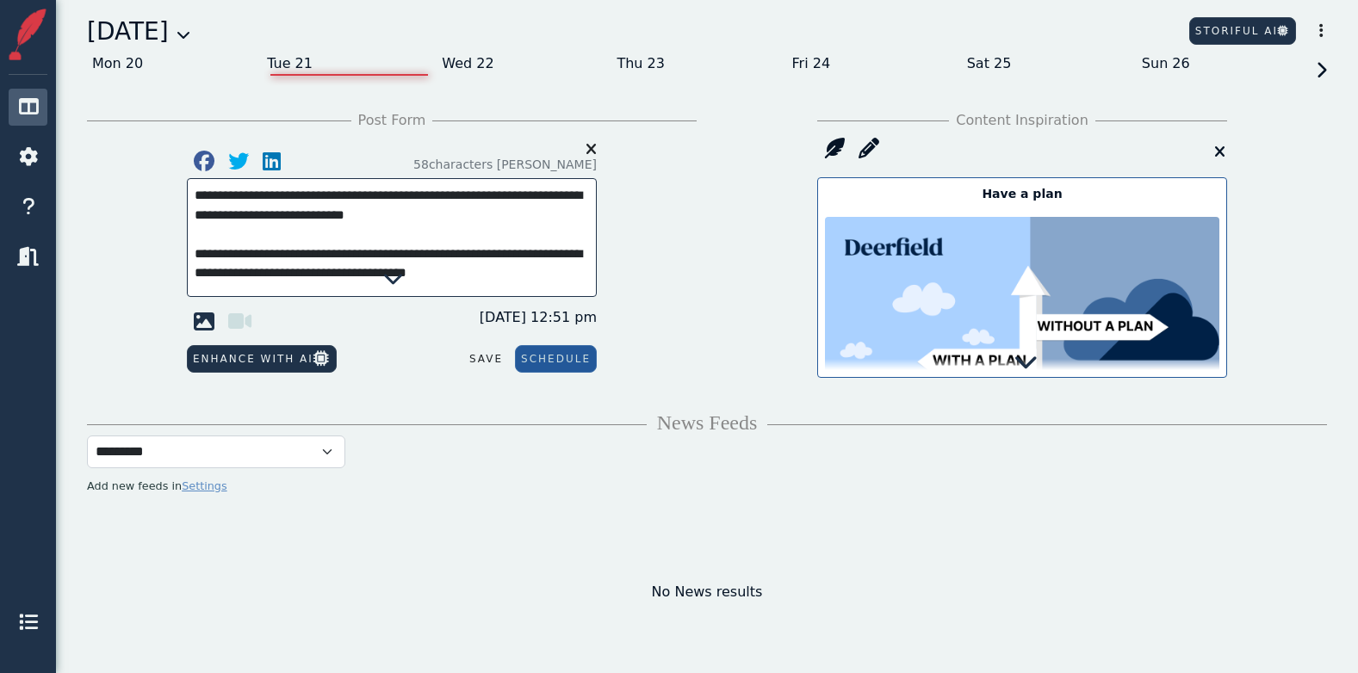
click at [1028, 360] on icon at bounding box center [1025, 362] width 24 height 24
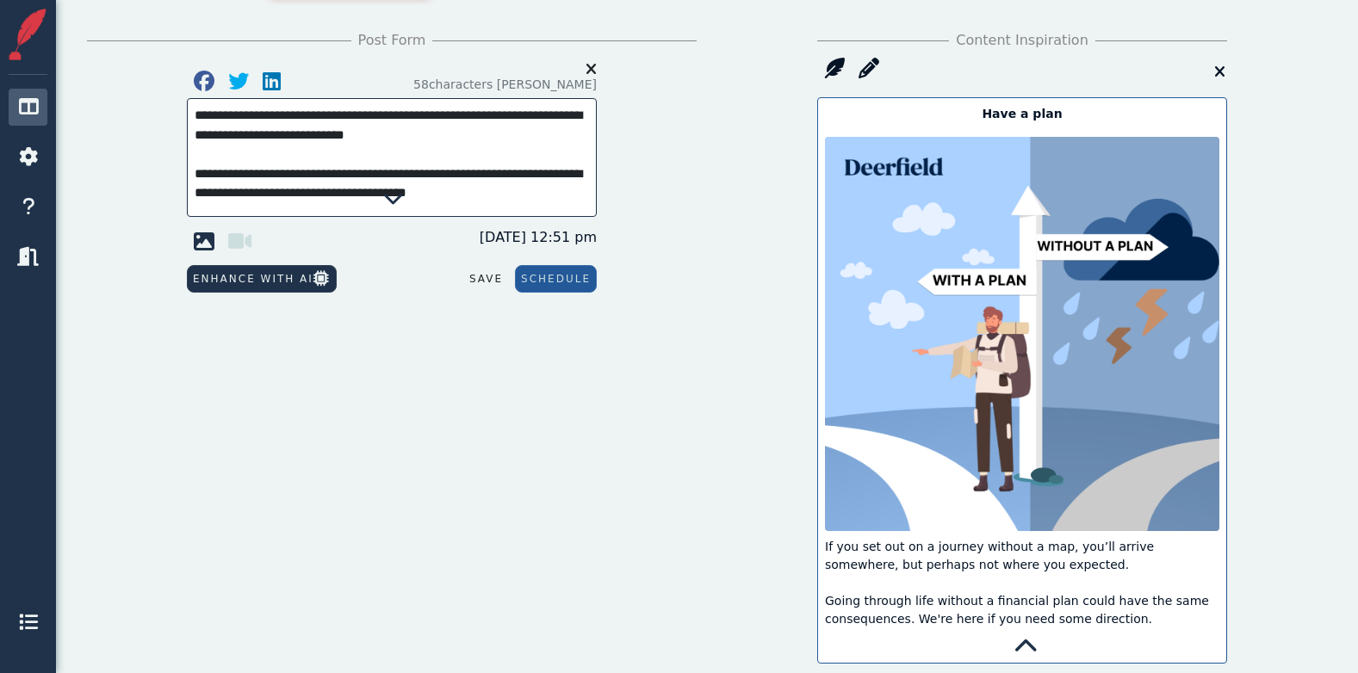
scroll to position [115, 0]
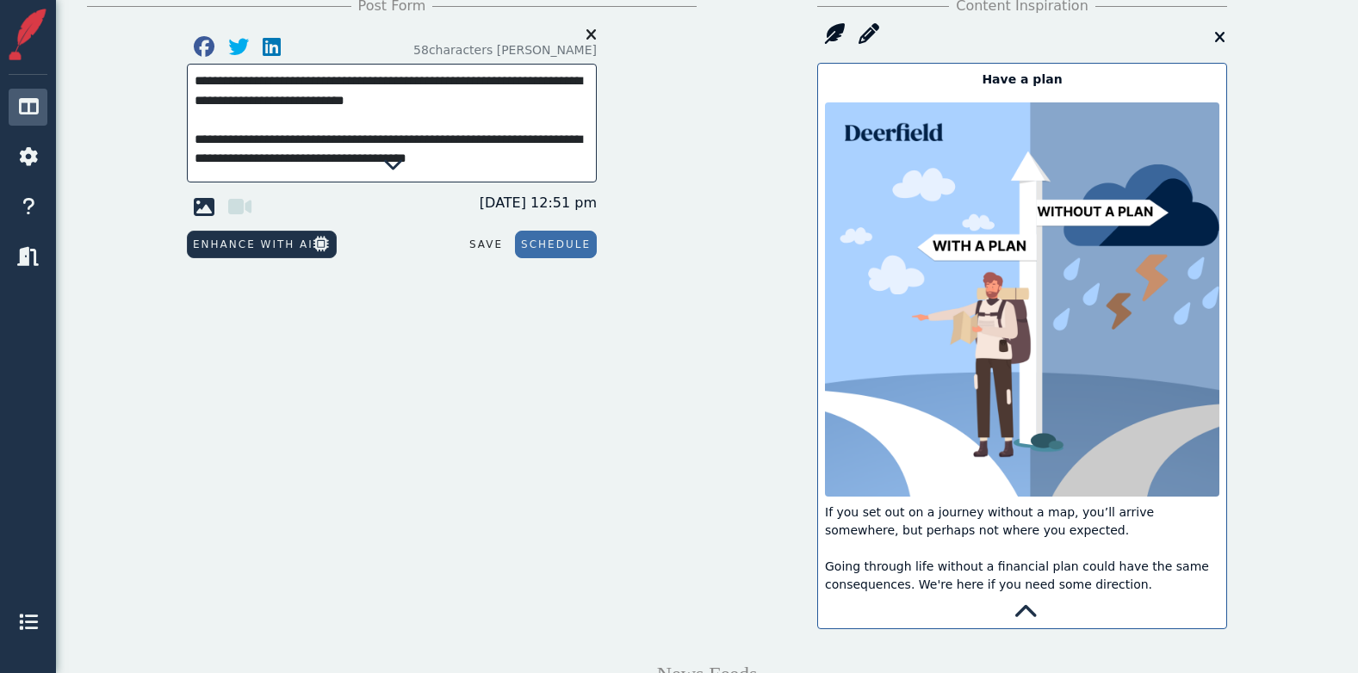
click at [556, 249] on button "Schedule" at bounding box center [556, 245] width 82 height 28
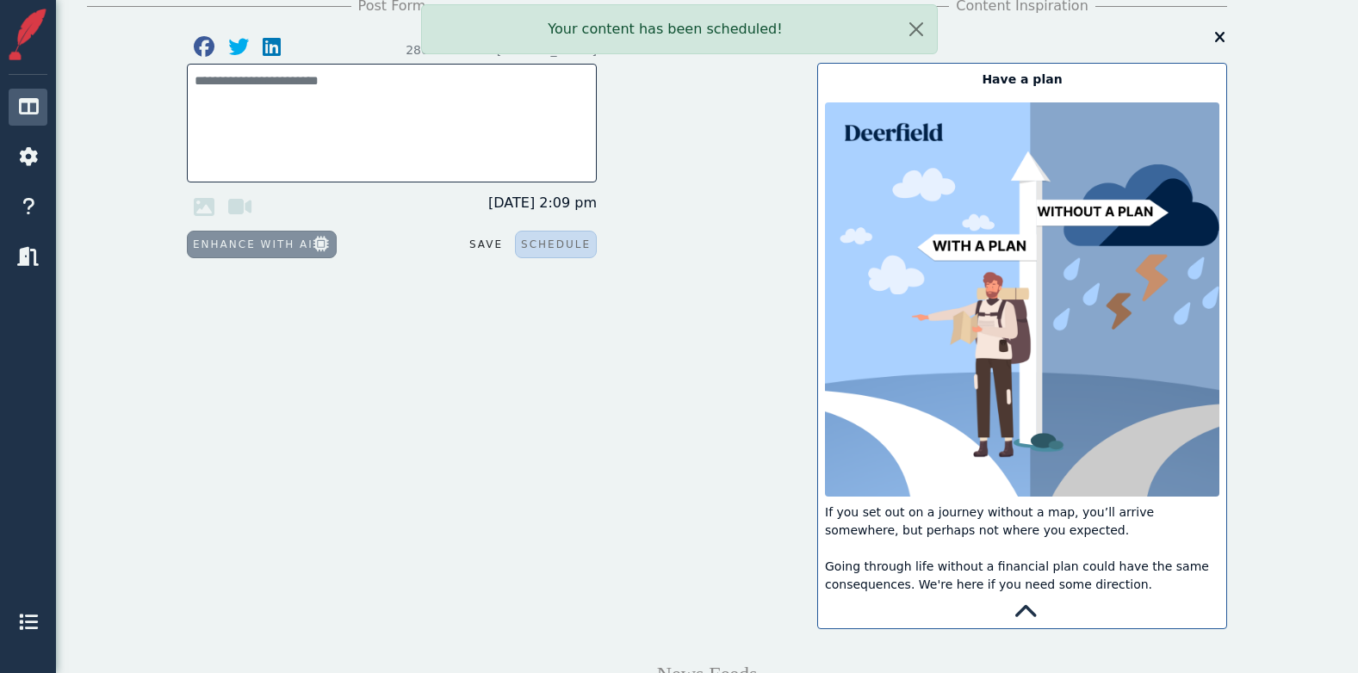
scroll to position [0, 0]
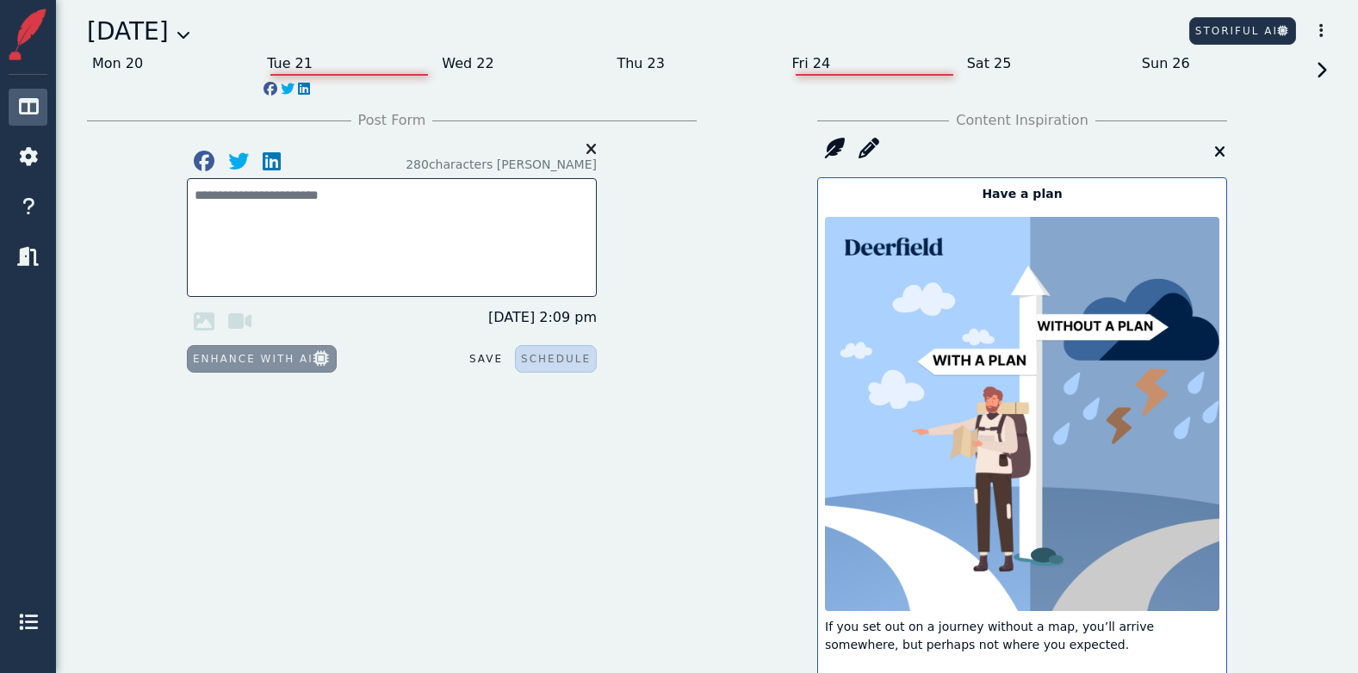
click at [804, 63] on div "Fri 24" at bounding box center [874, 64] width 175 height 28
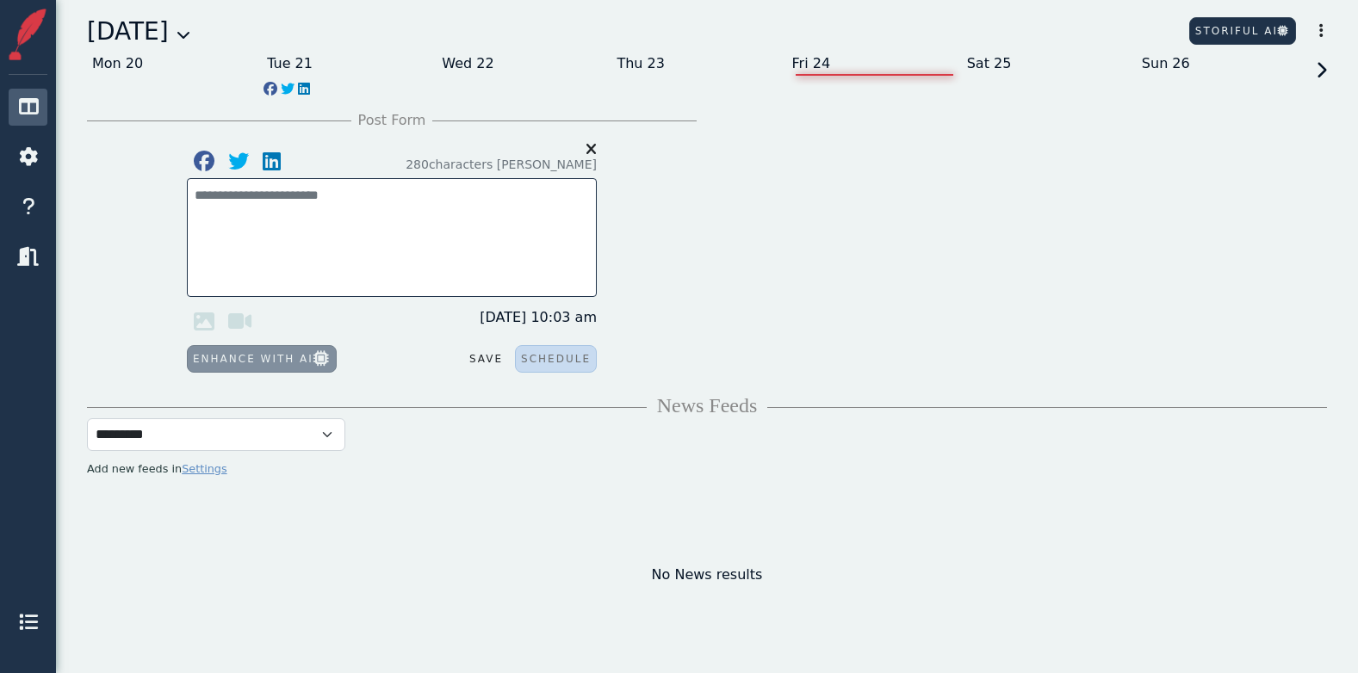
click at [190, 33] on div "[DATE]" at bounding box center [138, 32] width 103 height 36
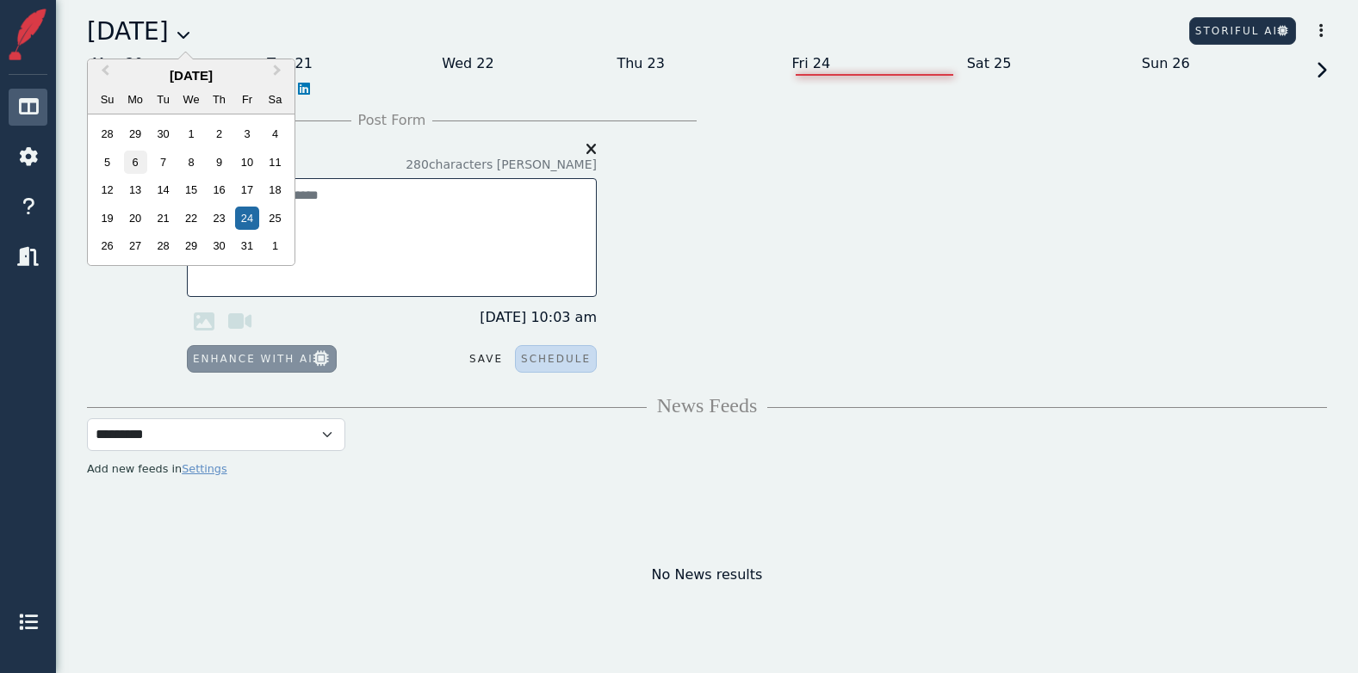
click at [133, 165] on div "6" at bounding box center [135, 162] width 23 height 23
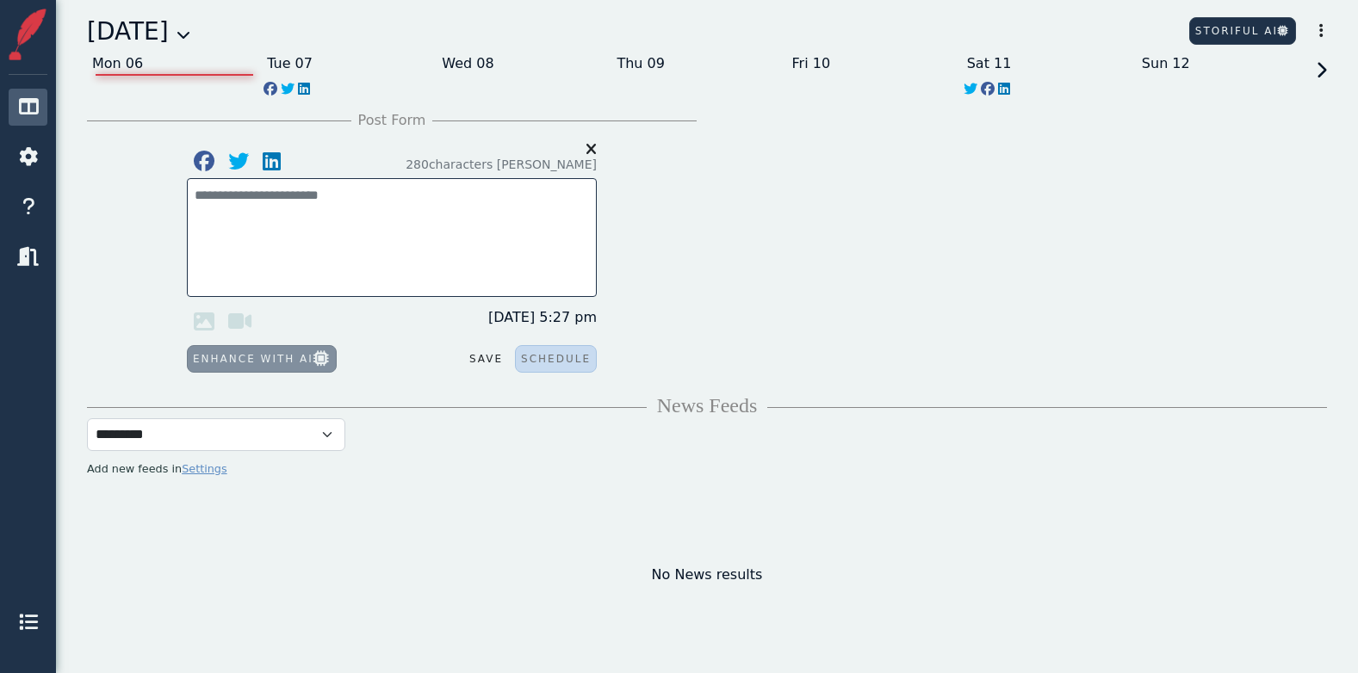
click at [1320, 66] on icon at bounding box center [1318, 86] width 15 height 48
click at [977, 53] on div "Sat 25" at bounding box center [1049, 64] width 175 height 28
click at [293, 195] on textarea at bounding box center [392, 205] width 394 height 39
paste textarea "**********"
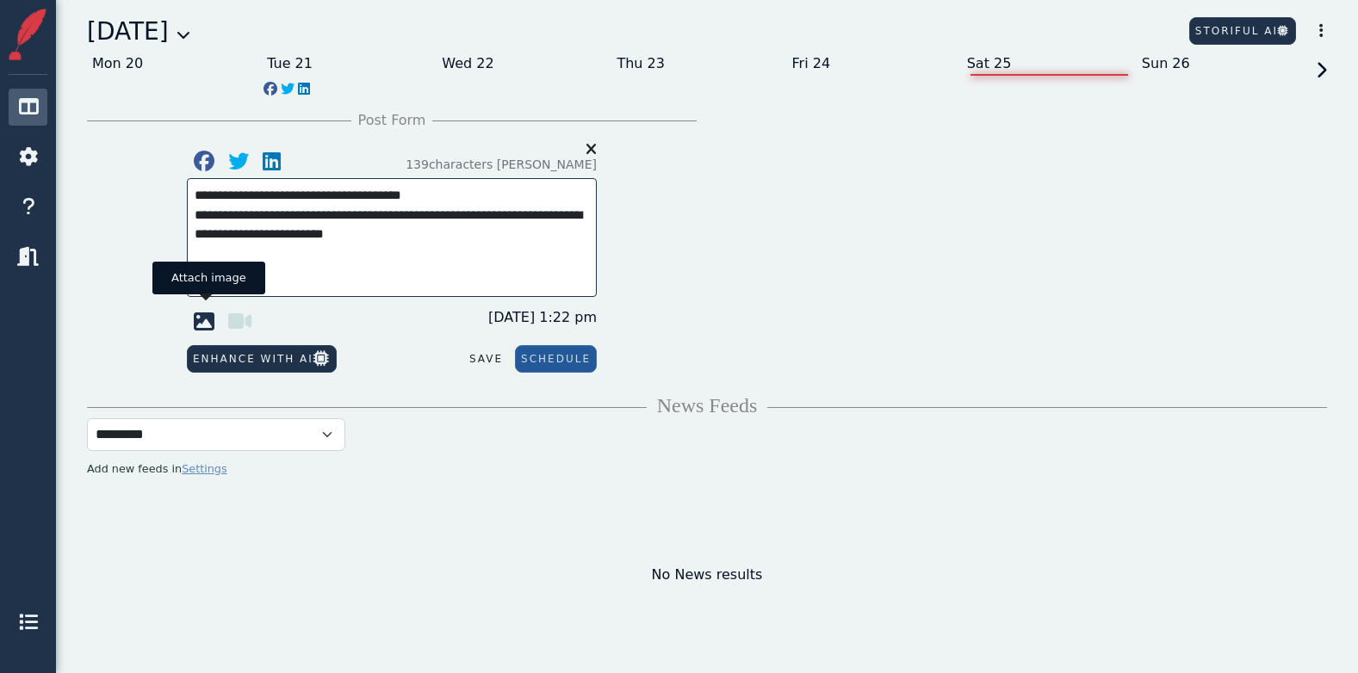
type textarea "**********"
click at [196, 320] on icon at bounding box center [204, 321] width 34 height 34
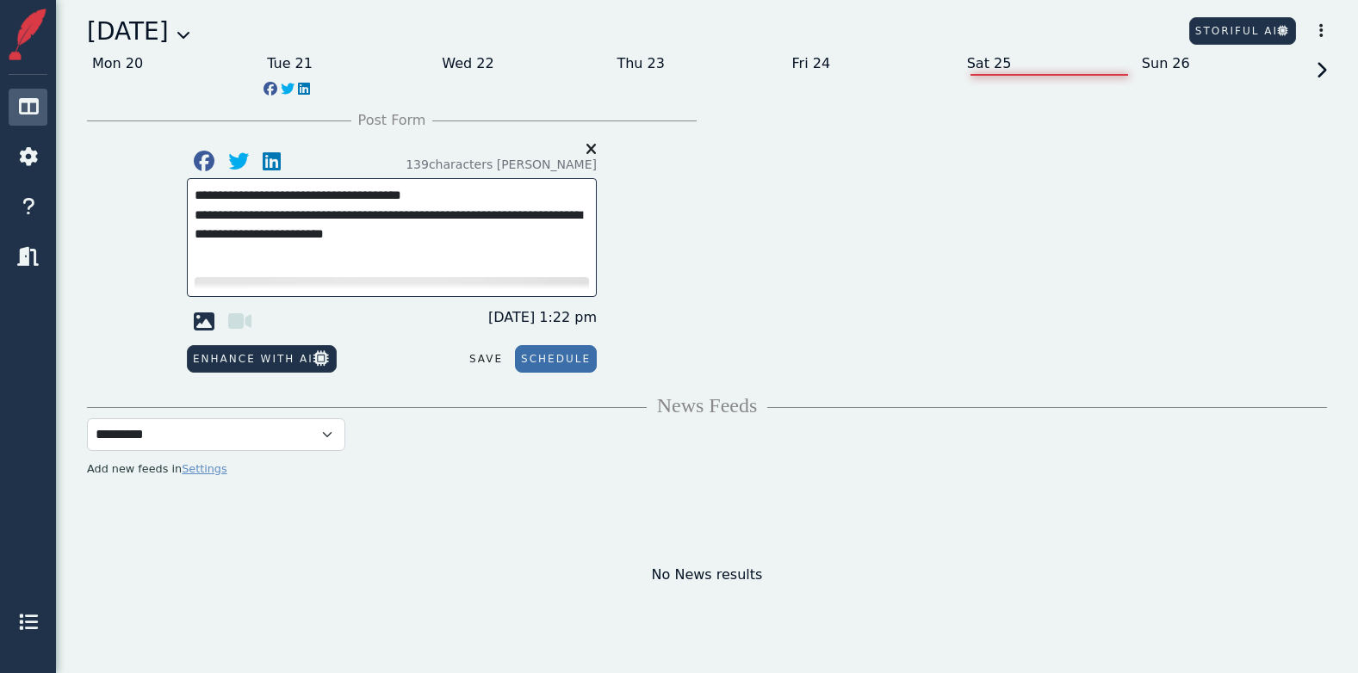
click at [561, 362] on button "Schedule" at bounding box center [556, 359] width 82 height 28
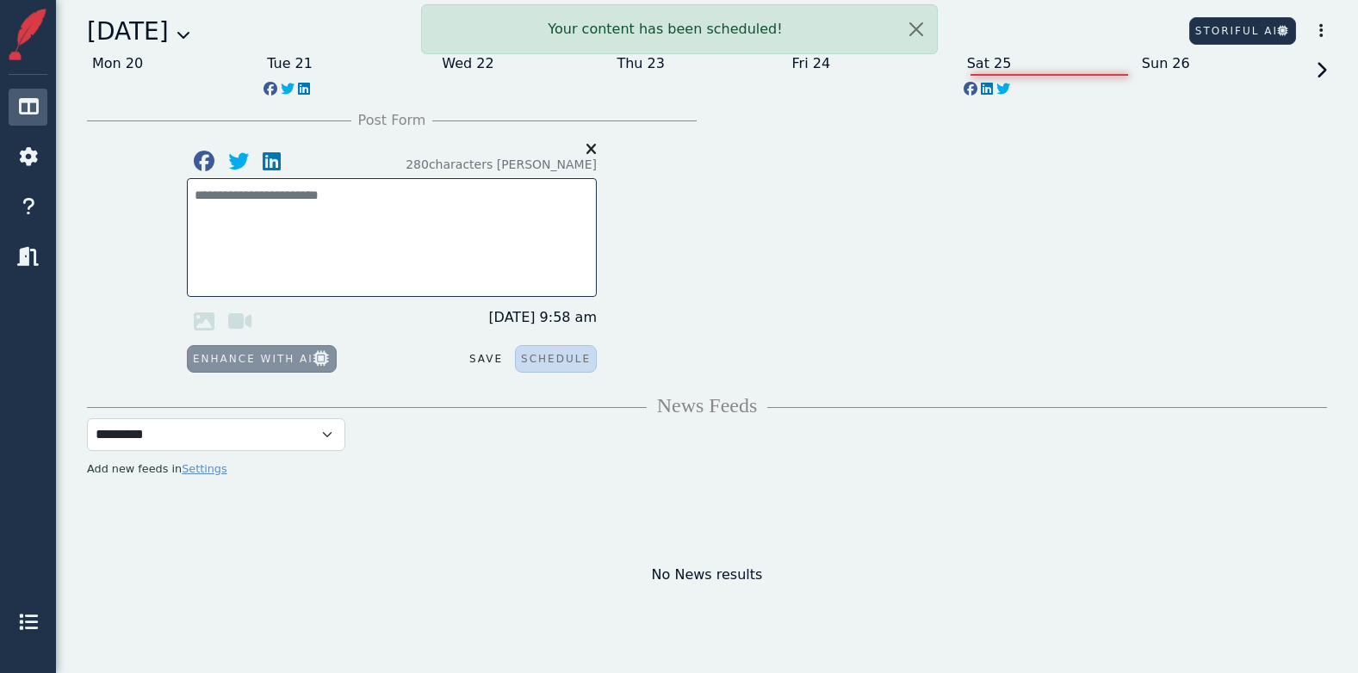
click at [1317, 68] on icon at bounding box center [1318, 86] width 15 height 48
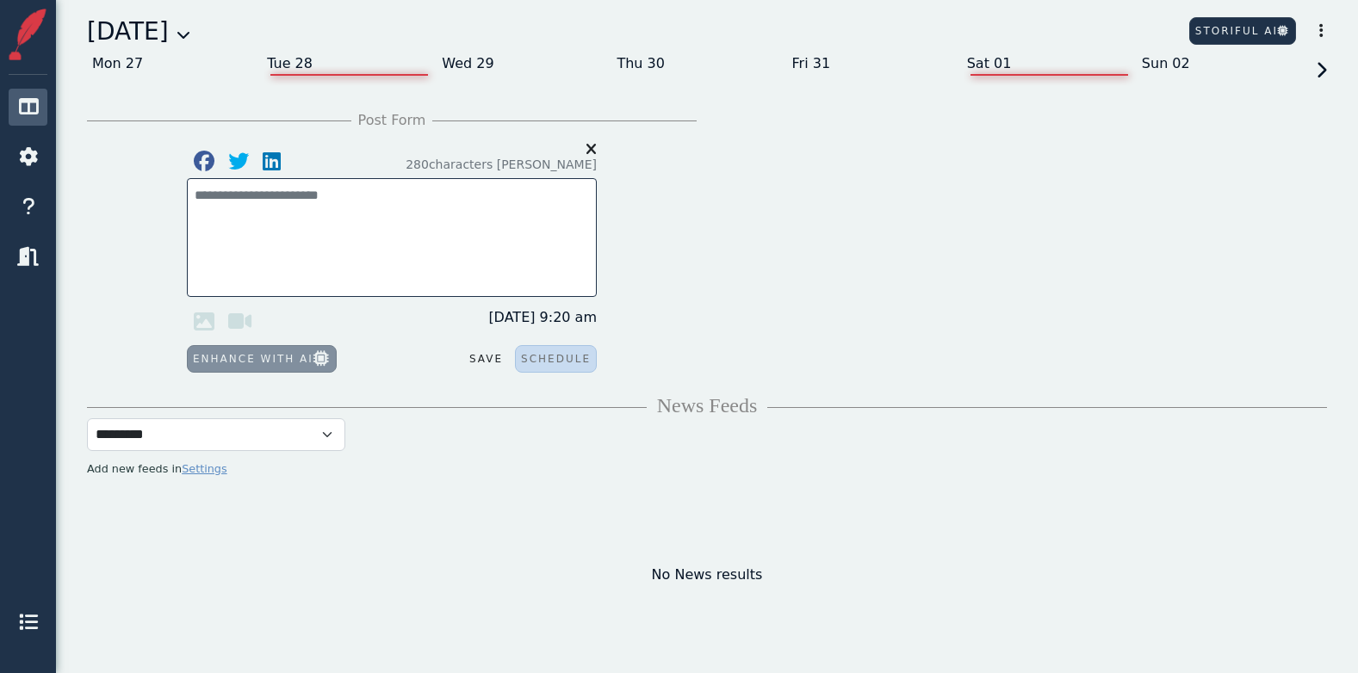
click at [289, 57] on div "Tue 28" at bounding box center [349, 64] width 175 height 28
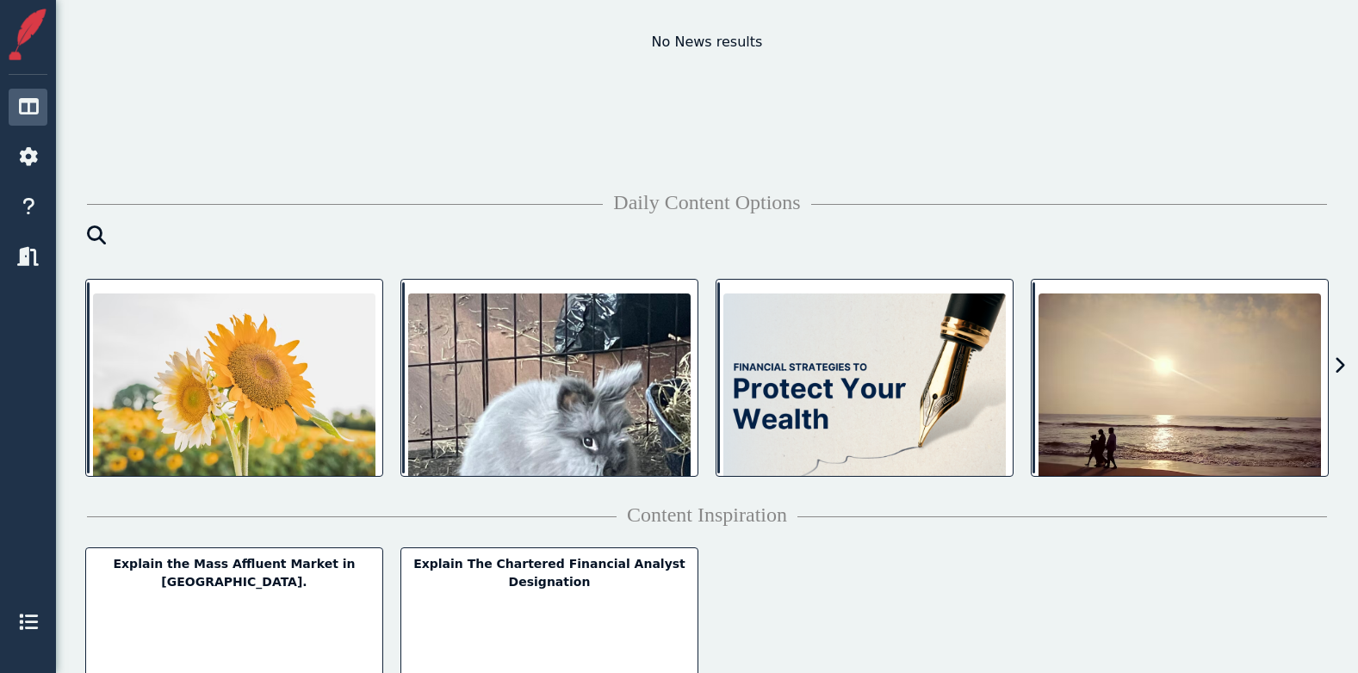
scroll to position [540, 0]
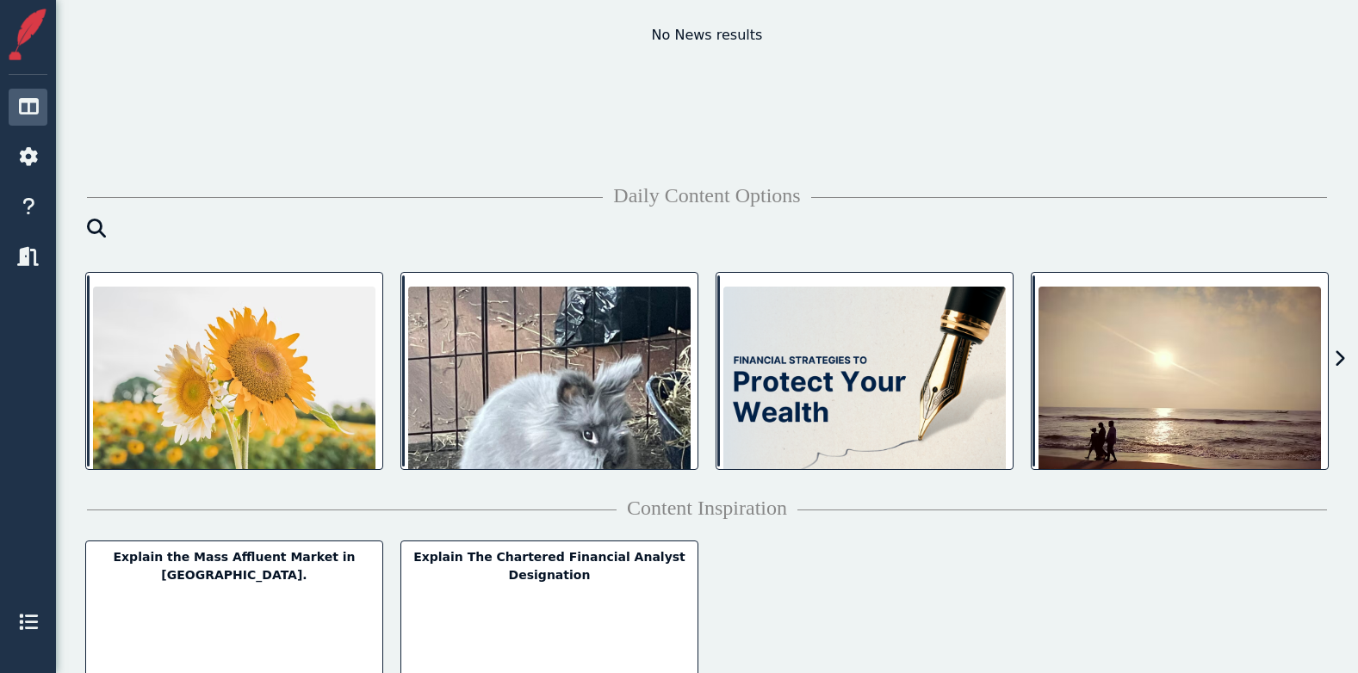
click at [1338, 358] on icon at bounding box center [1339, 358] width 11 height 17
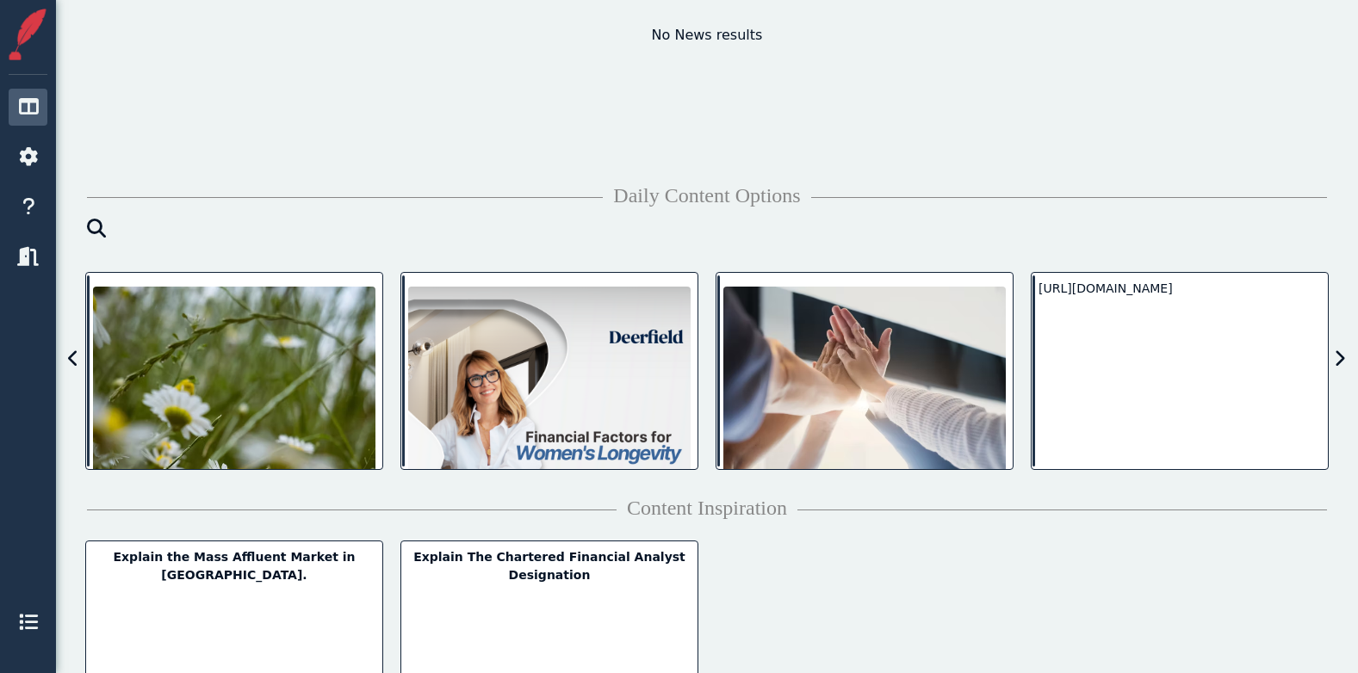
click at [1338, 358] on icon at bounding box center [1339, 358] width 11 height 17
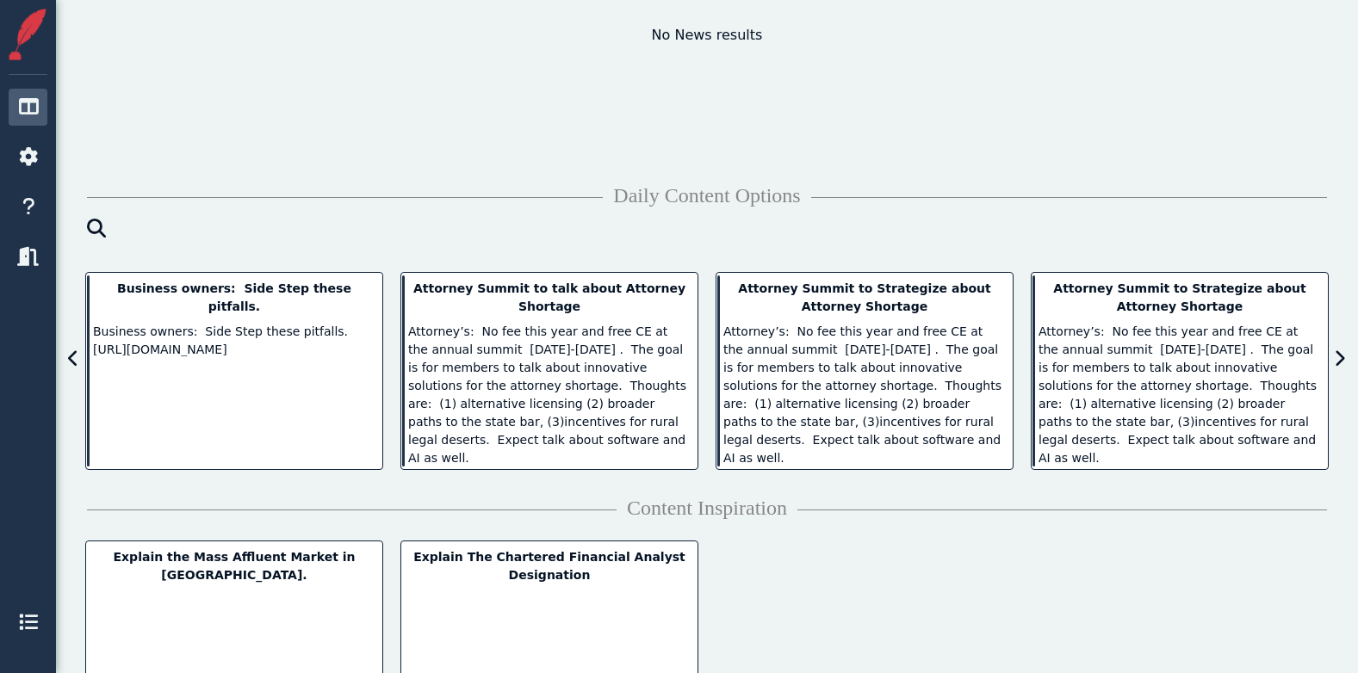
click at [1338, 358] on icon at bounding box center [1339, 358] width 11 height 17
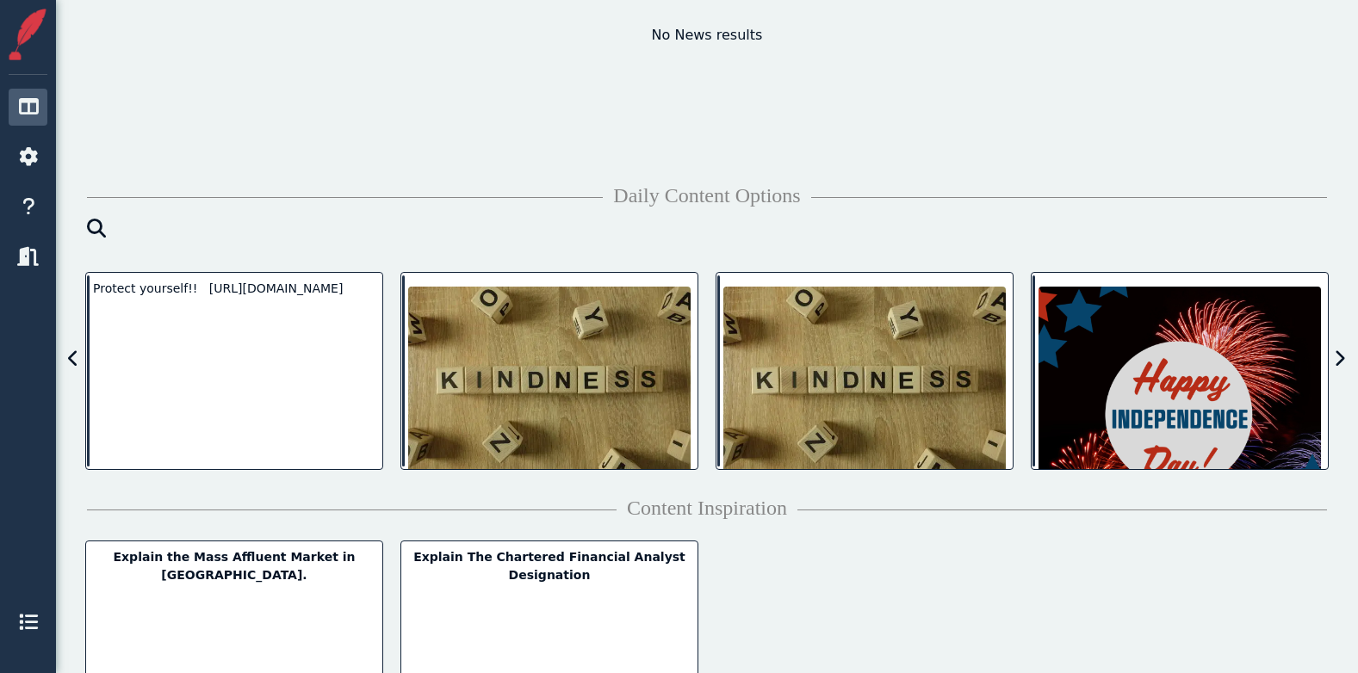
click at [1338, 358] on icon at bounding box center [1339, 358] width 11 height 17
click at [1338, 359] on icon at bounding box center [1339, 358] width 11 height 17
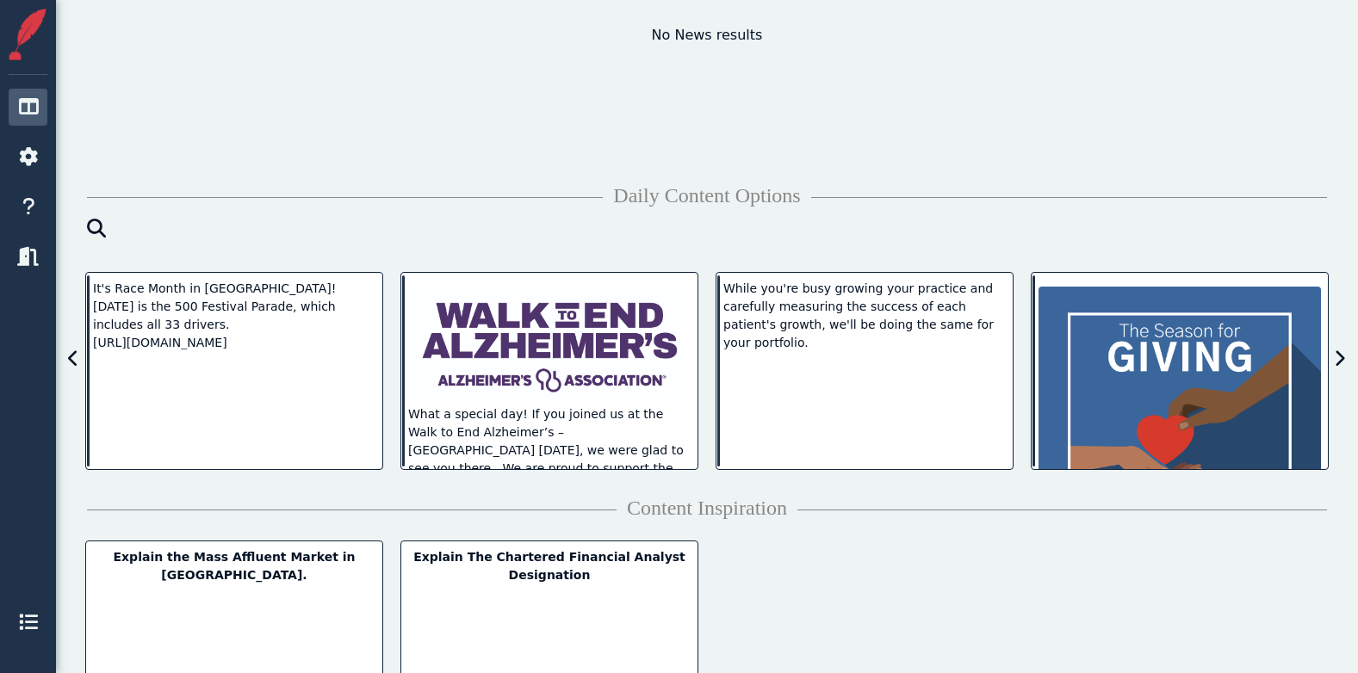
click at [1338, 360] on icon at bounding box center [1339, 358] width 11 height 17
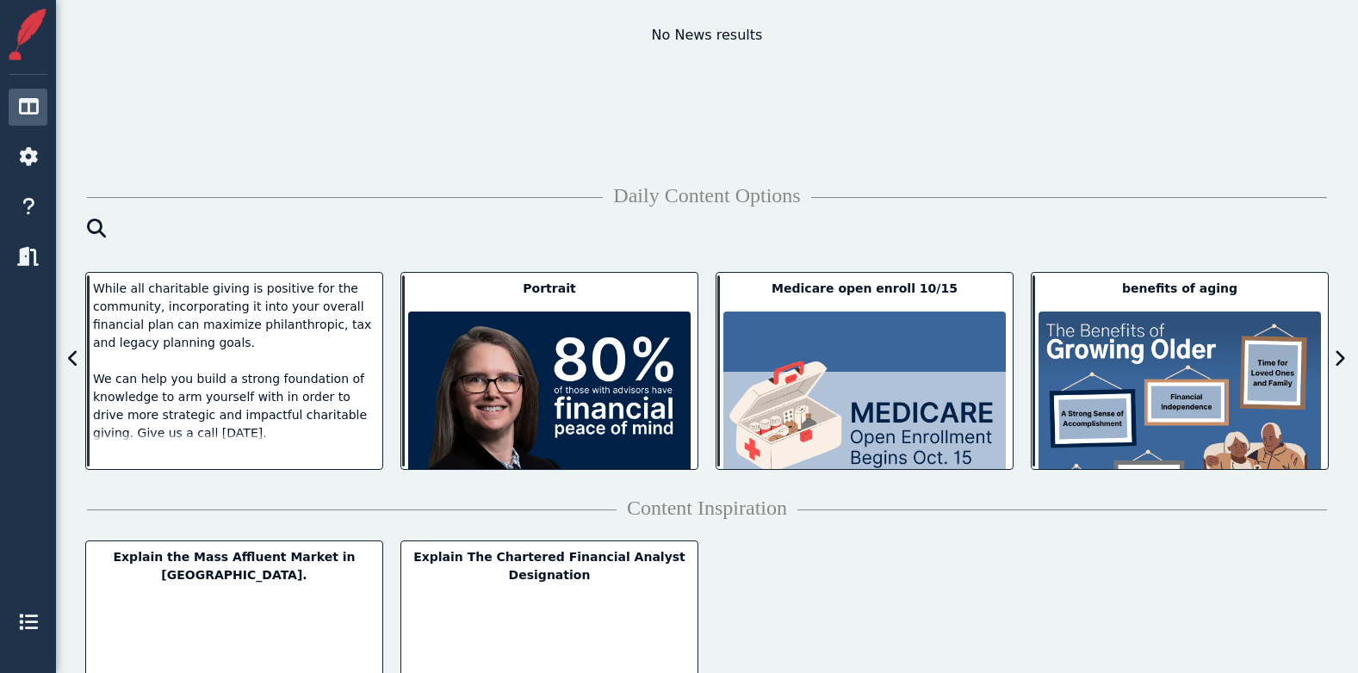
click at [1338, 360] on icon at bounding box center [1339, 358] width 11 height 17
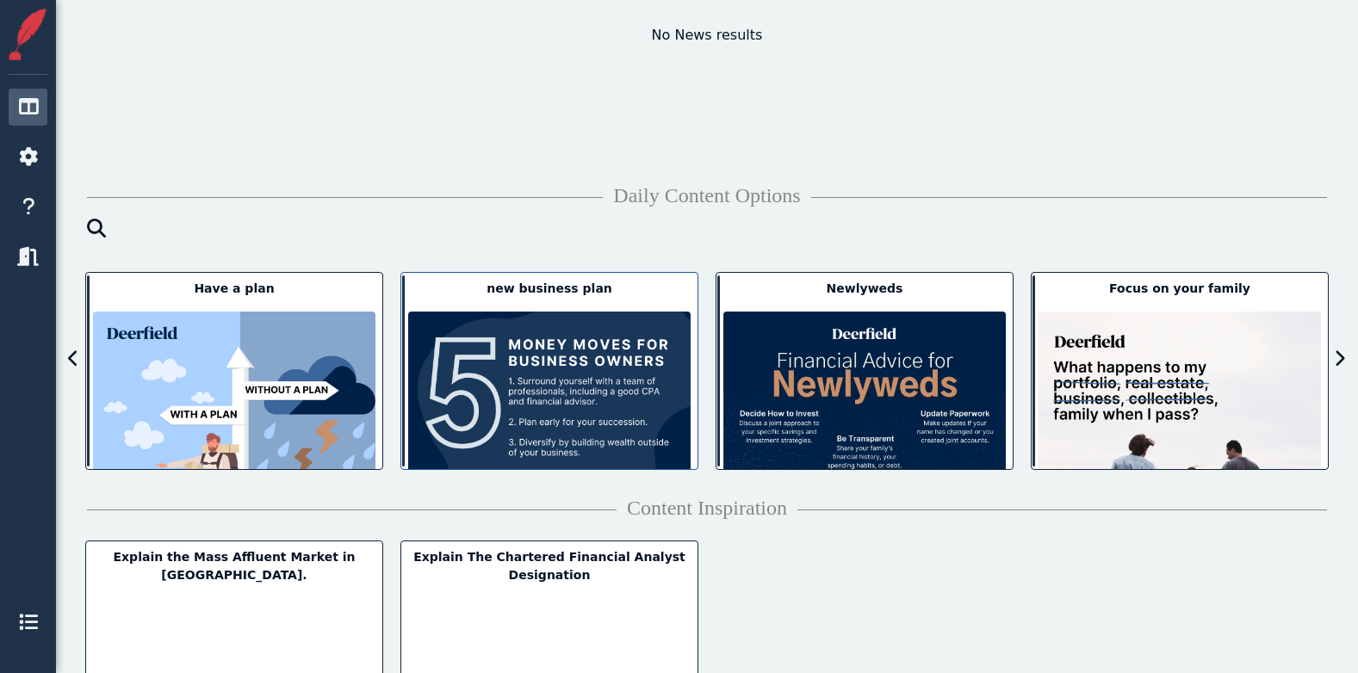
click at [607, 383] on img at bounding box center [549, 453] width 282 height 282
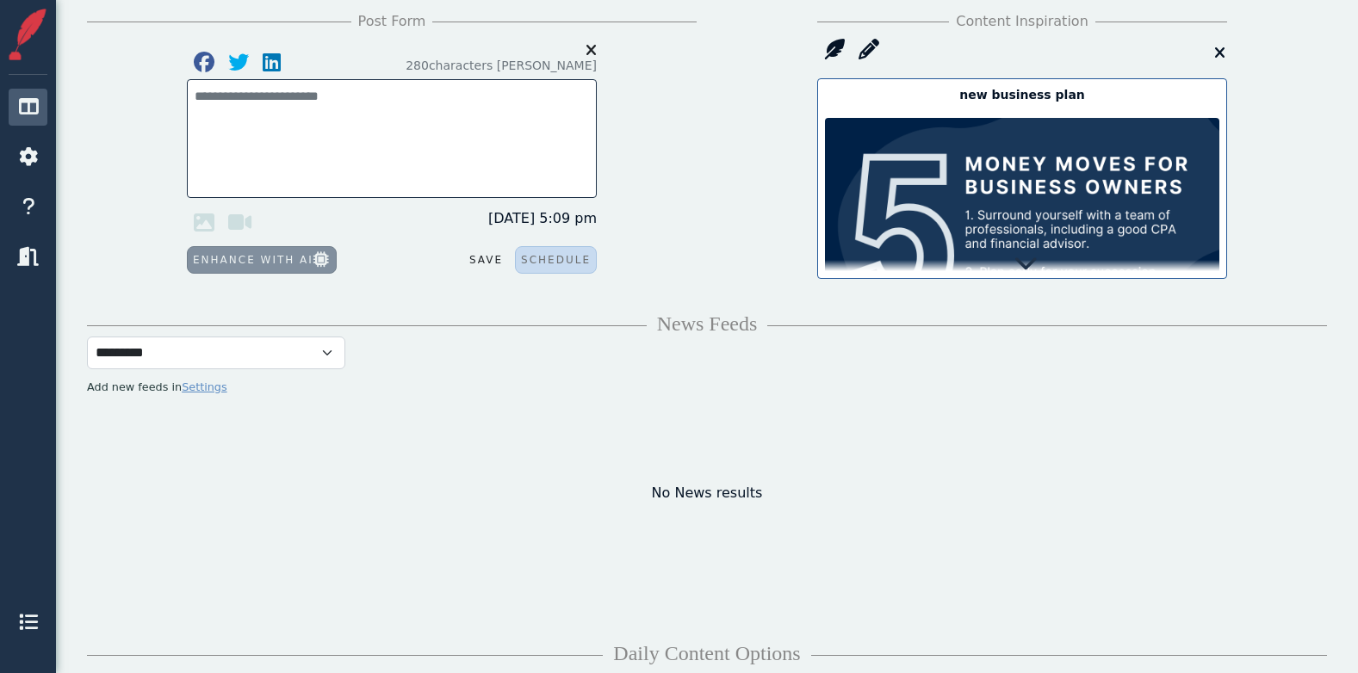
scroll to position [0, 0]
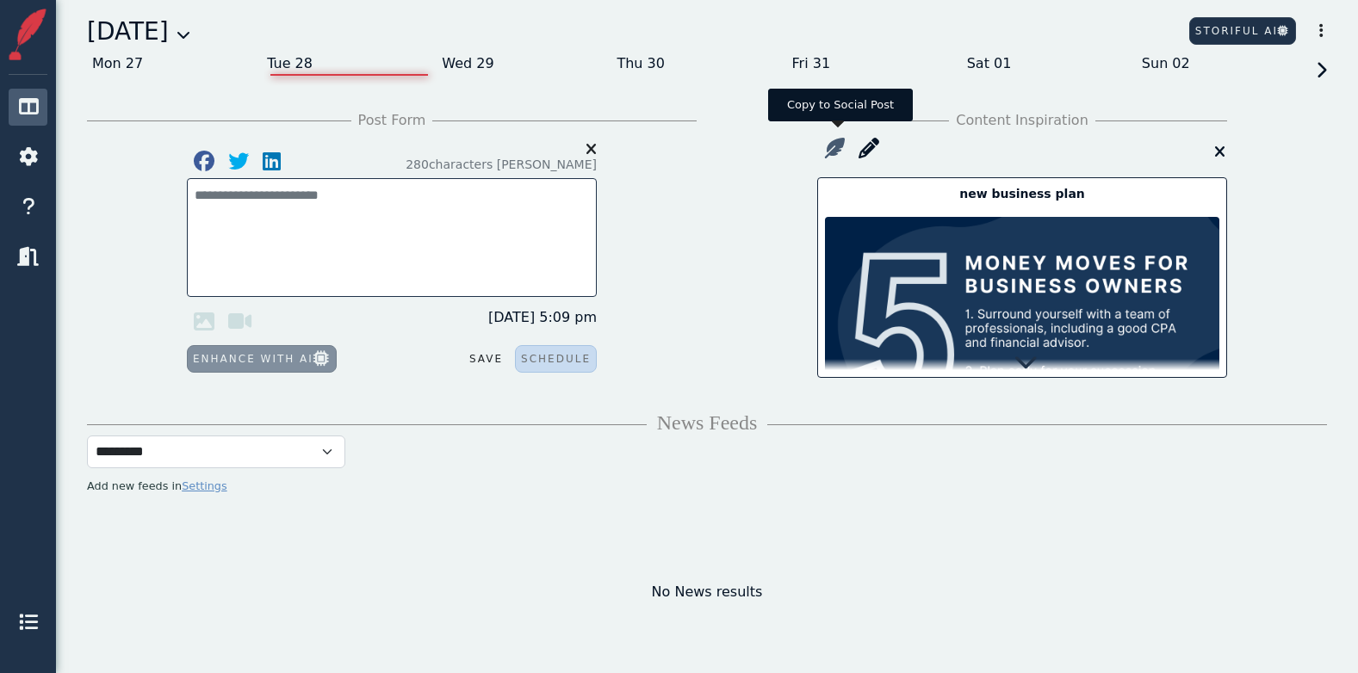
click at [832, 150] on icon at bounding box center [834, 148] width 34 height 34
type textarea "**********"
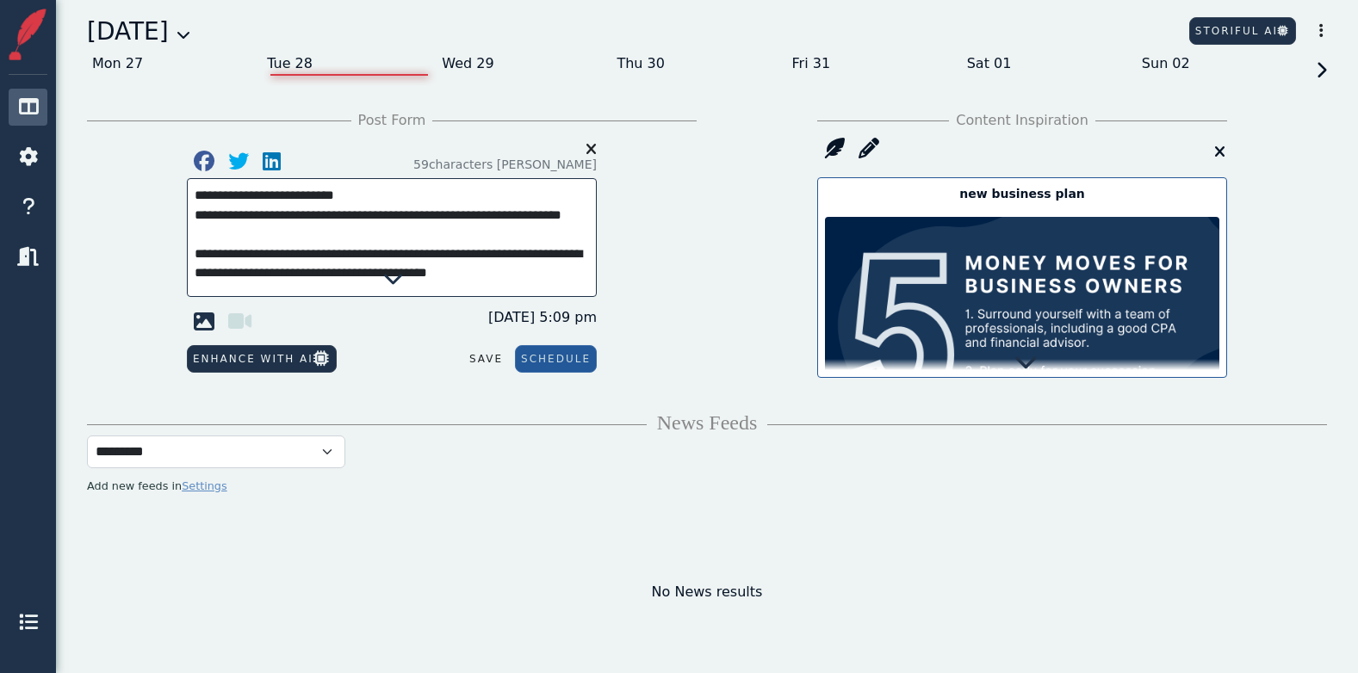
click at [1024, 357] on icon at bounding box center [1025, 362] width 24 height 24
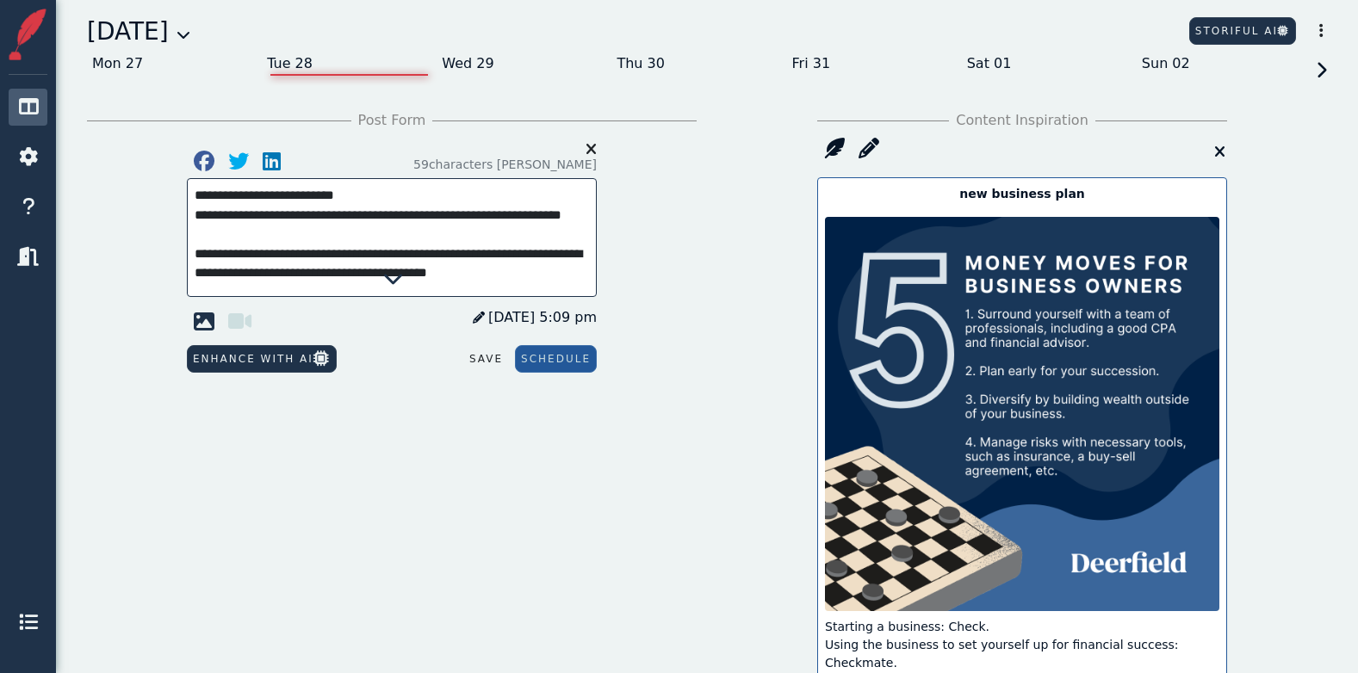
click at [556, 321] on span "[DATE] 5:09 pm" at bounding box center [535, 317] width 124 height 21
click at [492, 313] on input "*******" at bounding box center [493, 314] width 103 height 24
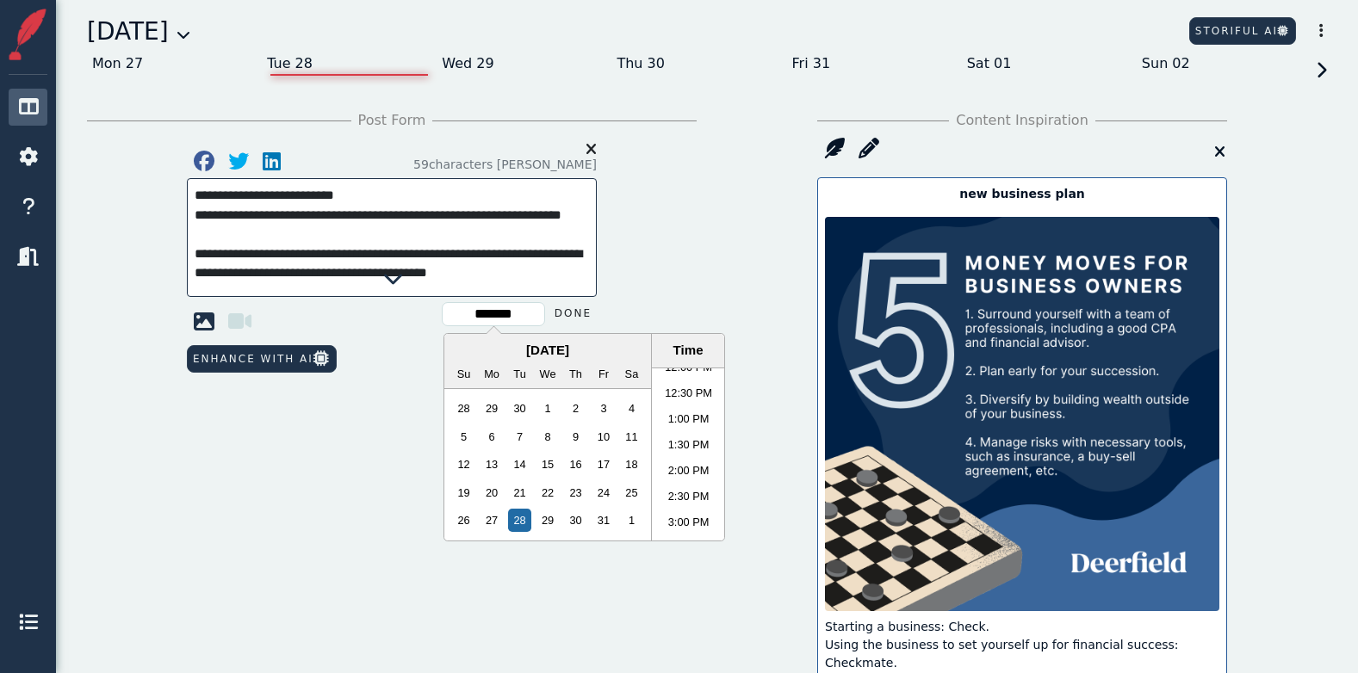
scroll to position [633, 0]
click at [693, 385] on li "12:30 PM" at bounding box center [688, 394] width 73 height 26
type input "********"
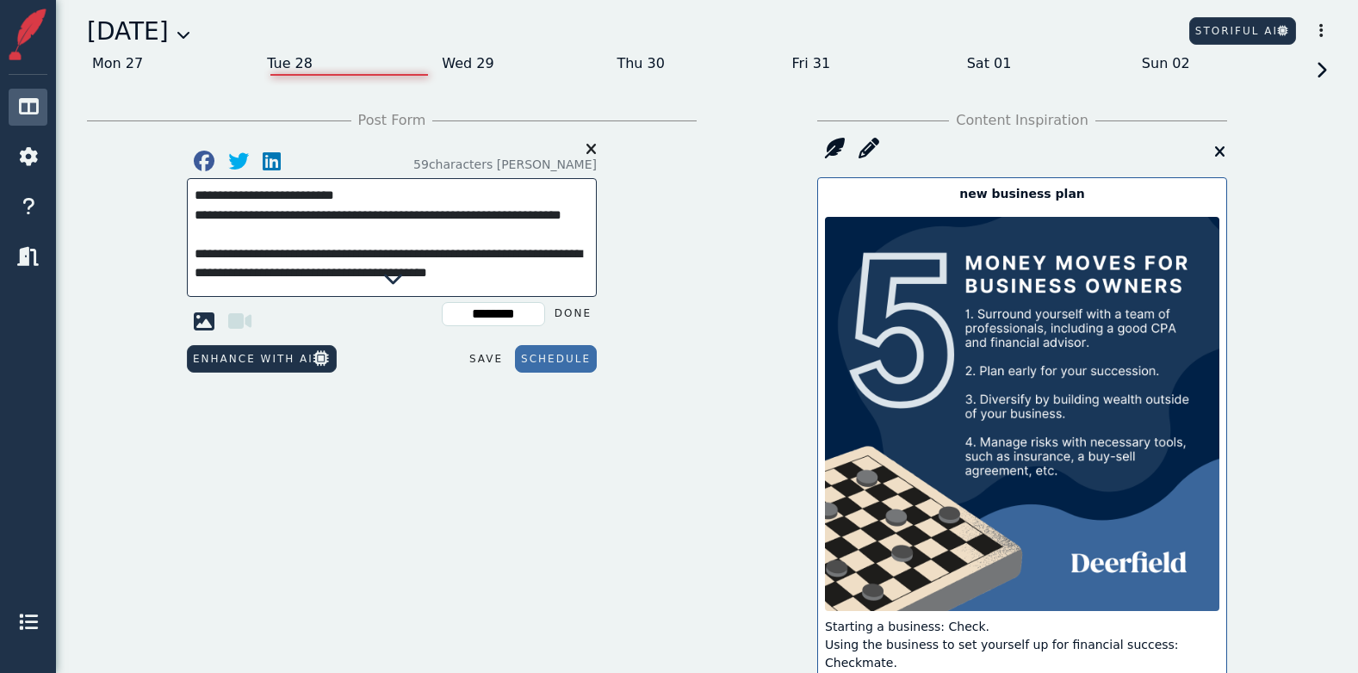
click at [555, 364] on button "Schedule" at bounding box center [556, 359] width 82 height 28
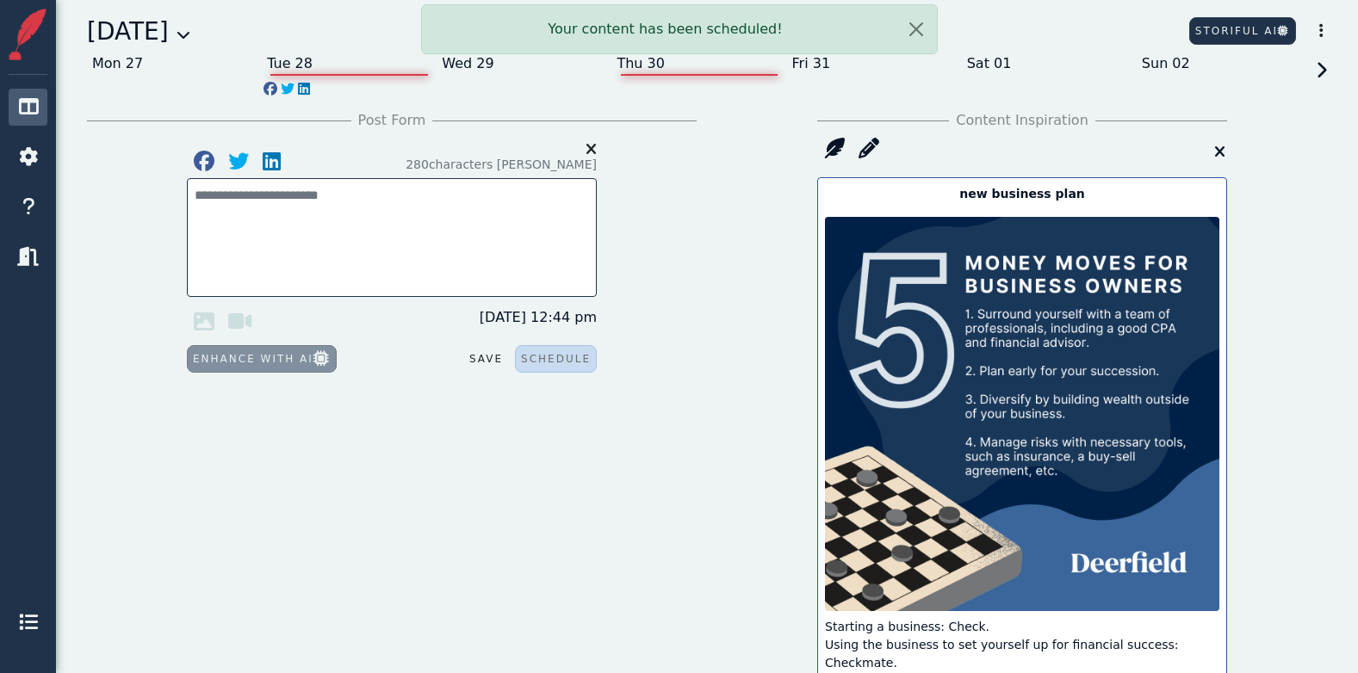
click at [643, 66] on div "Thu 30" at bounding box center [698, 64] width 175 height 28
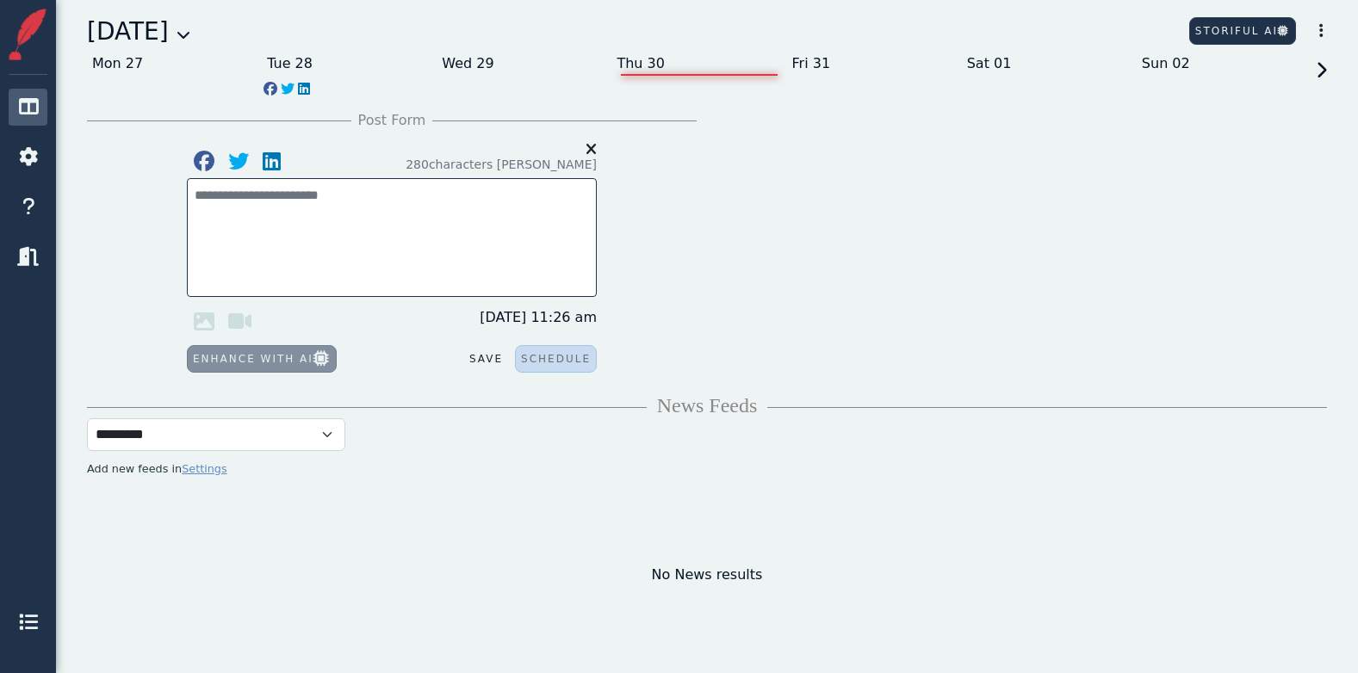
click at [267, 195] on textarea at bounding box center [392, 205] width 394 height 39
click at [266, 198] on textarea at bounding box center [392, 205] width 394 height 39
click at [388, 192] on textarea at bounding box center [392, 205] width 394 height 39
paste textarea "**********"
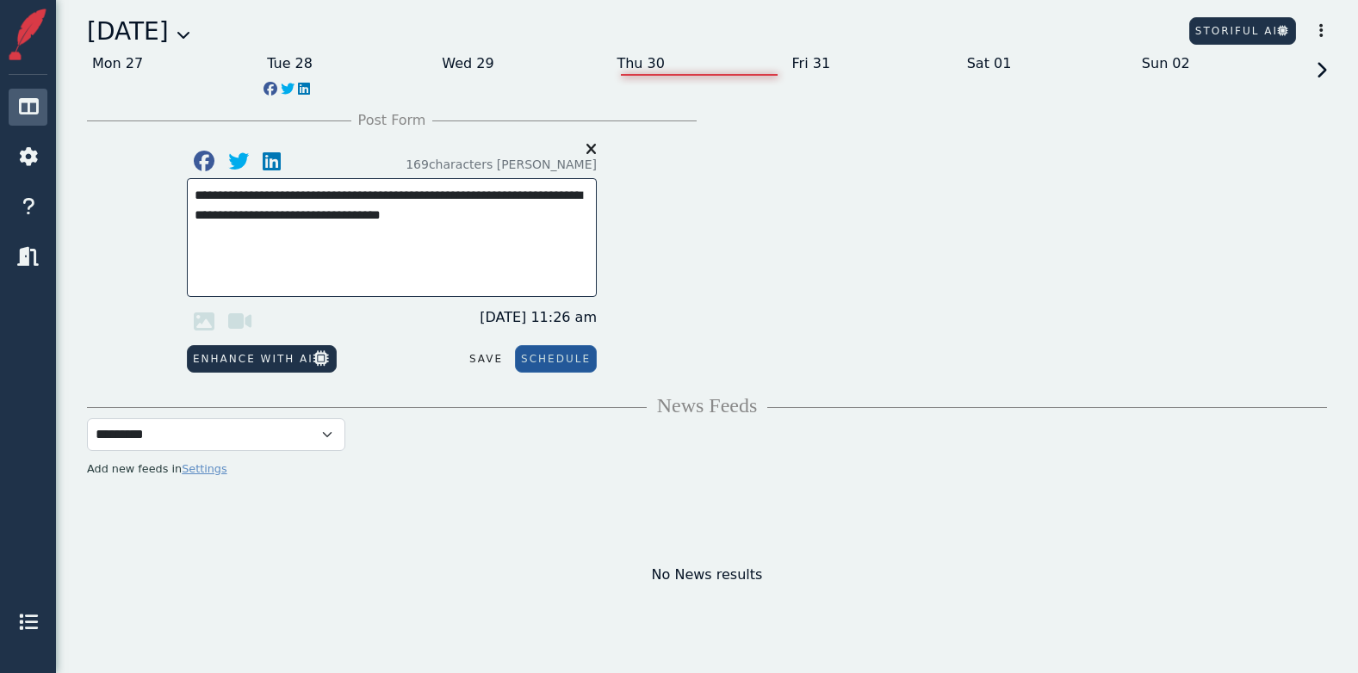
scroll to position [0, 0]
click at [198, 314] on icon at bounding box center [204, 321] width 34 height 34
click at [212, 239] on textarea "**********" at bounding box center [392, 218] width 394 height 65
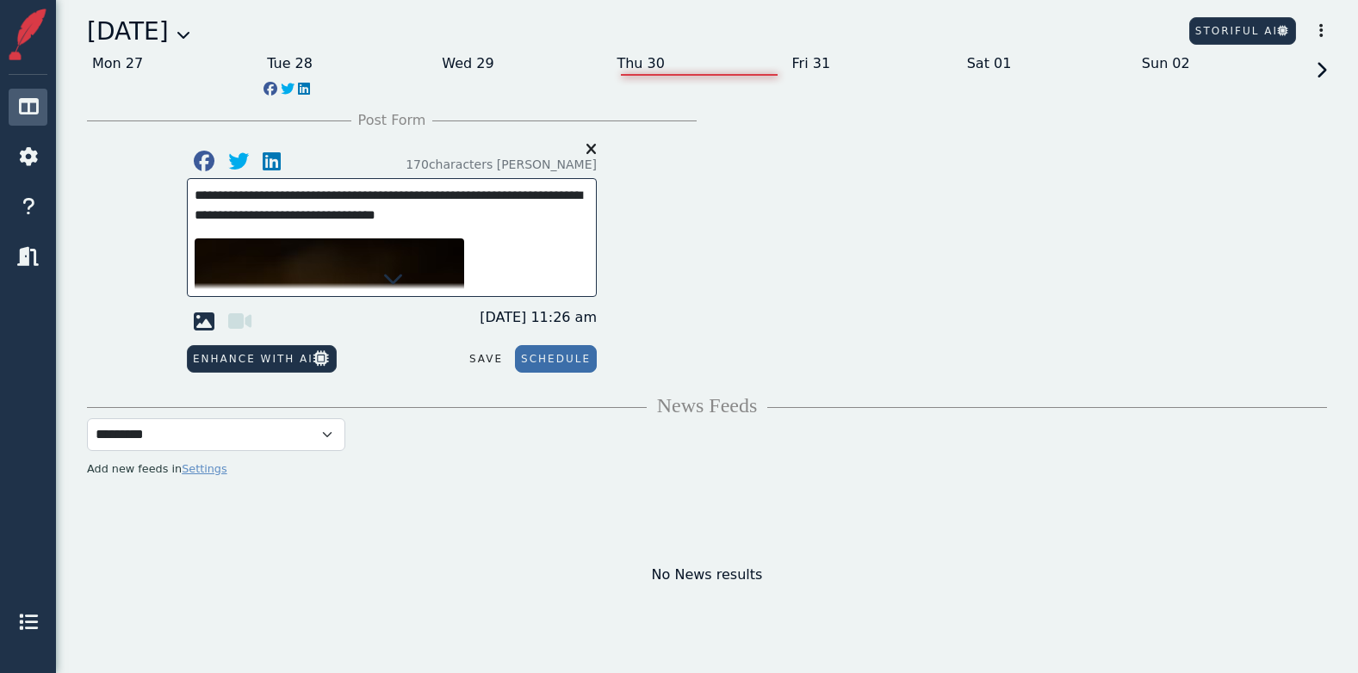
type textarea "**********"
click at [555, 357] on button "Schedule" at bounding box center [556, 359] width 82 height 28
